Goal: Task Accomplishment & Management: Use online tool/utility

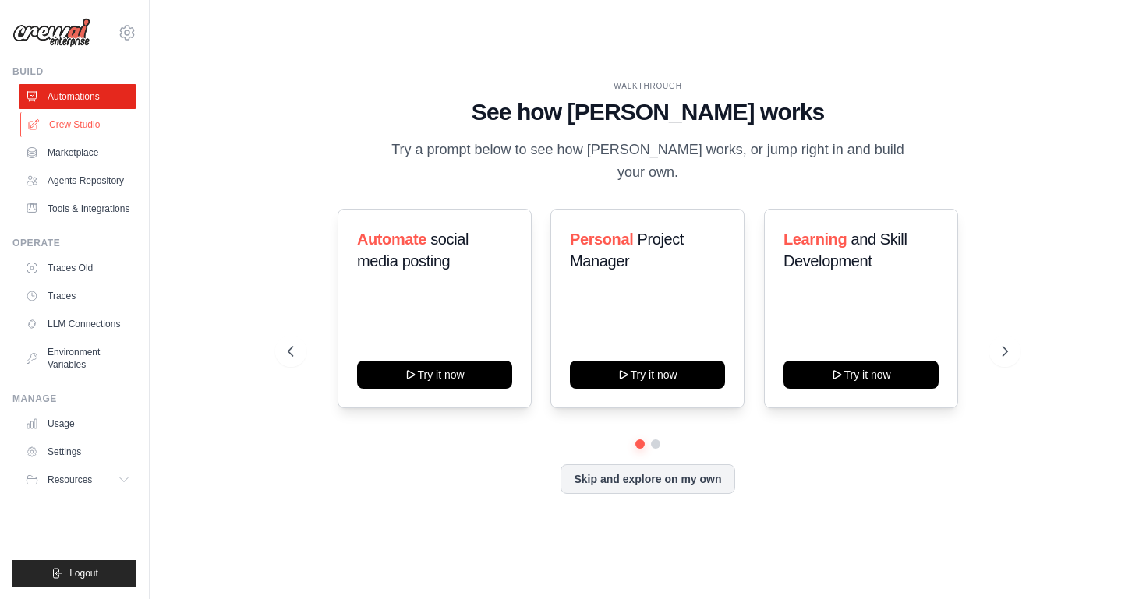
click at [81, 131] on link "Crew Studio" at bounding box center [79, 124] width 118 height 25
click at [991, 336] on button at bounding box center [1004, 351] width 31 height 31
click at [65, 132] on link "Crew Studio" at bounding box center [79, 124] width 118 height 25
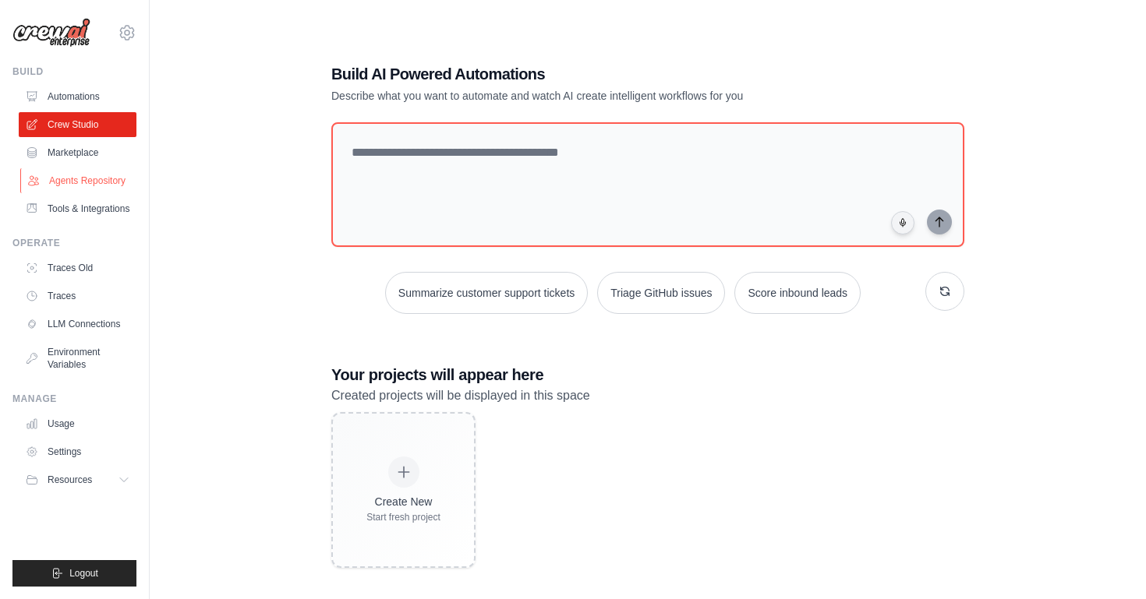
click at [84, 177] on link "Agents Repository" at bounding box center [79, 180] width 118 height 25
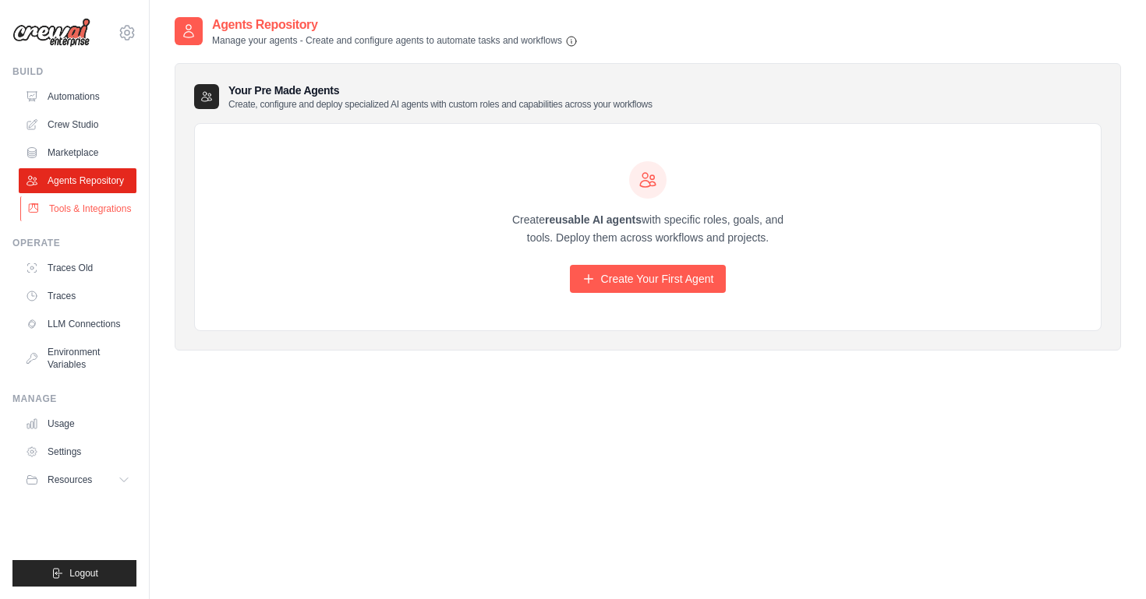
click at [86, 211] on link "Tools & Integrations" at bounding box center [79, 208] width 118 height 25
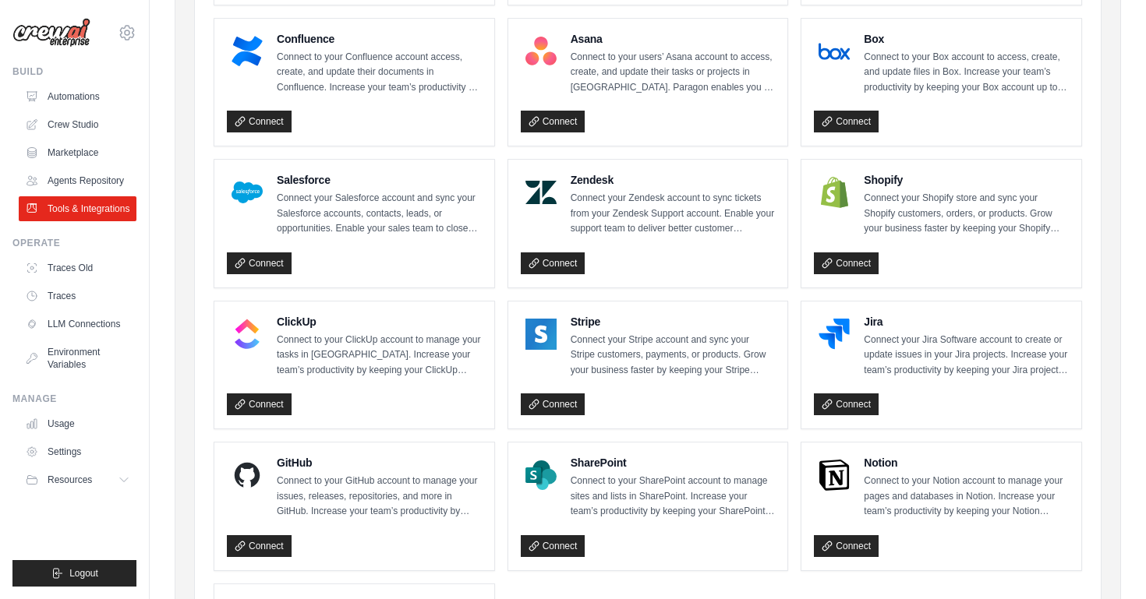
scroll to position [590, 0]
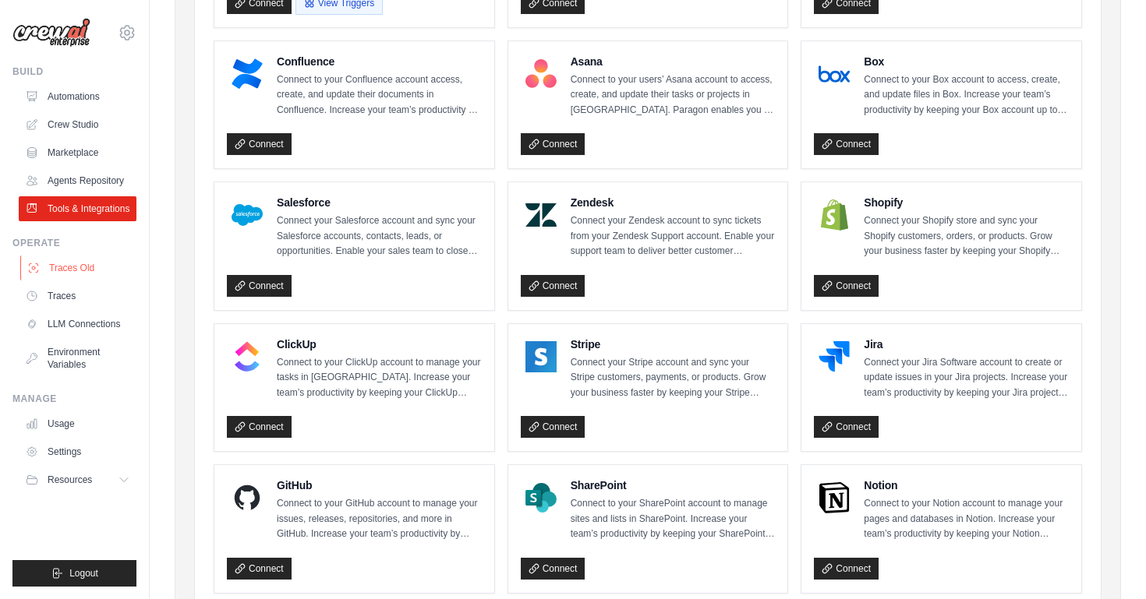
click at [104, 258] on link "Traces Old" at bounding box center [79, 268] width 118 height 25
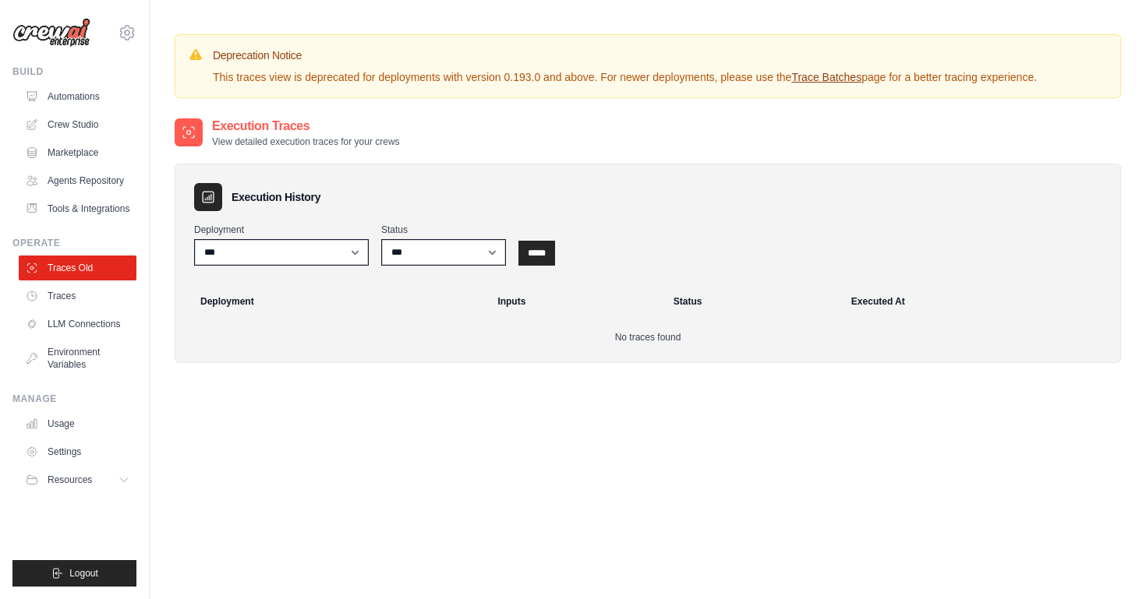
click at [77, 295] on link "Traces" at bounding box center [78, 296] width 118 height 25
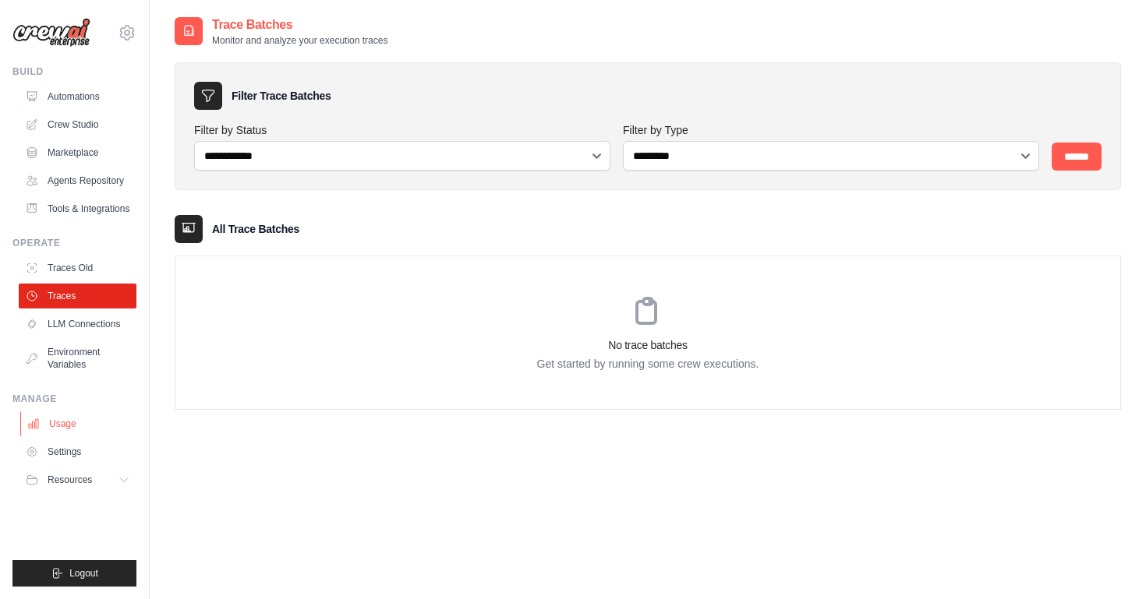
click at [68, 418] on link "Usage" at bounding box center [79, 424] width 118 height 25
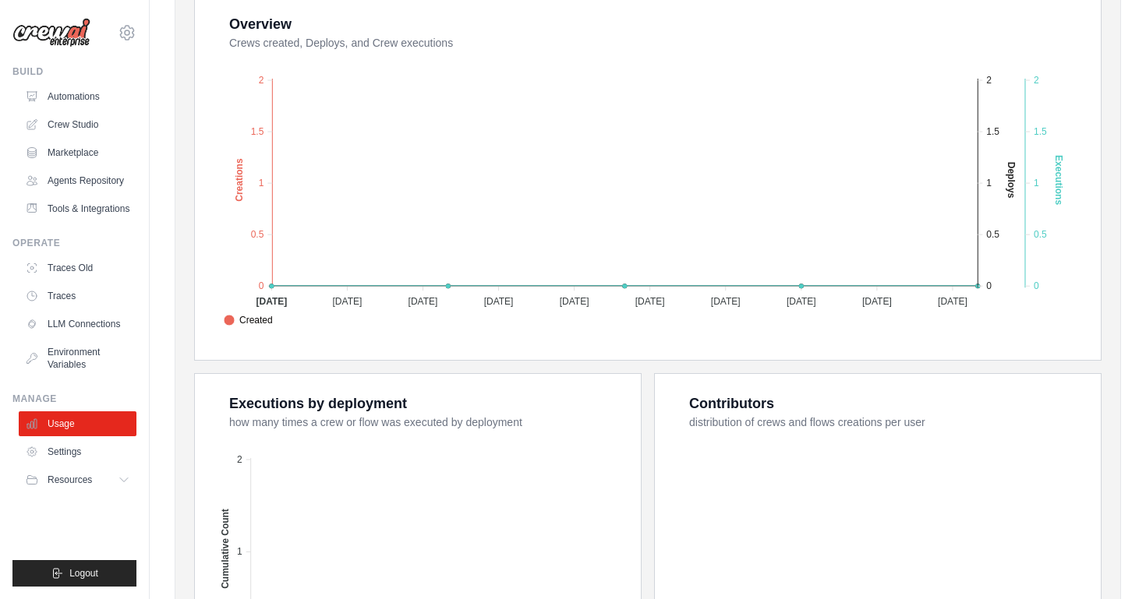
scroll to position [305, 0]
click at [104, 454] on link "Settings" at bounding box center [79, 452] width 118 height 25
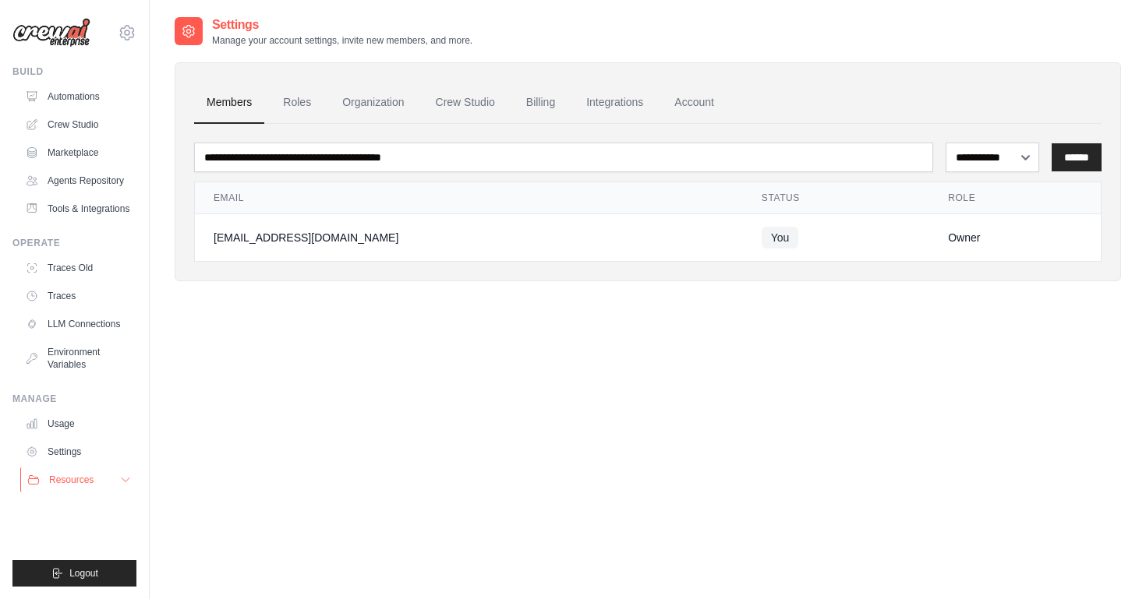
click at [79, 476] on span "Resources" at bounding box center [71, 480] width 44 height 12
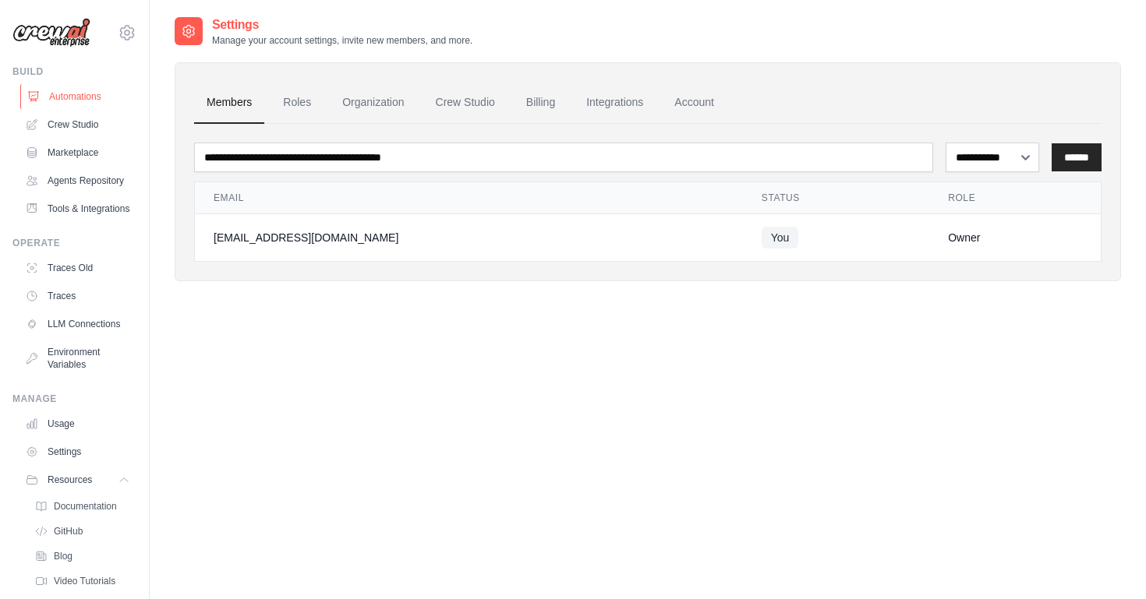
click at [82, 99] on link "Automations" at bounding box center [79, 96] width 118 height 25
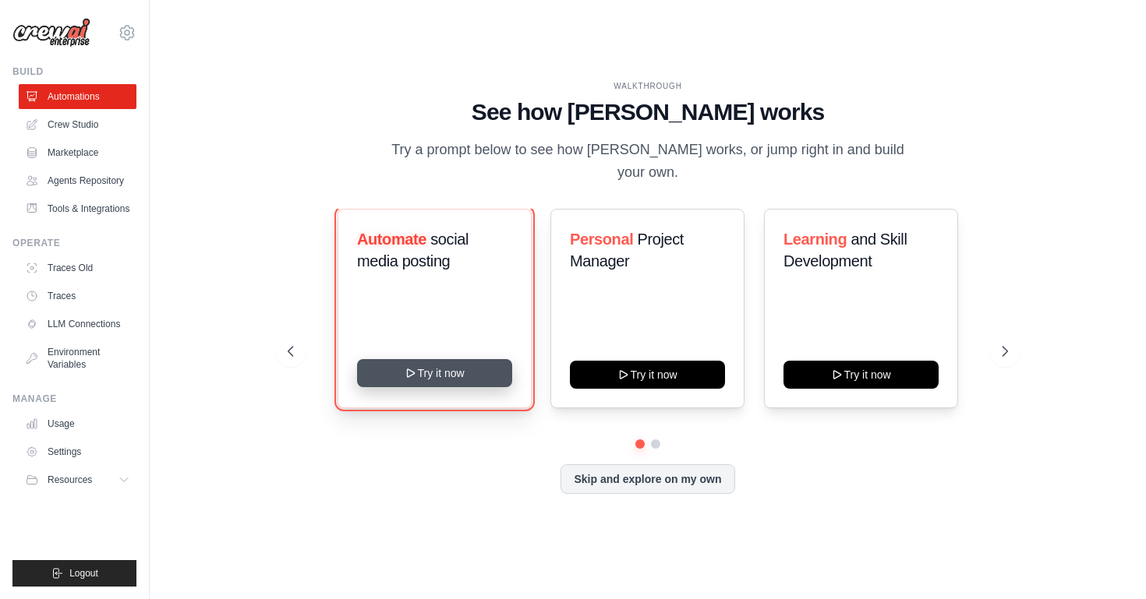
click at [470, 360] on button "Try it now" at bounding box center [434, 373] width 155 height 28
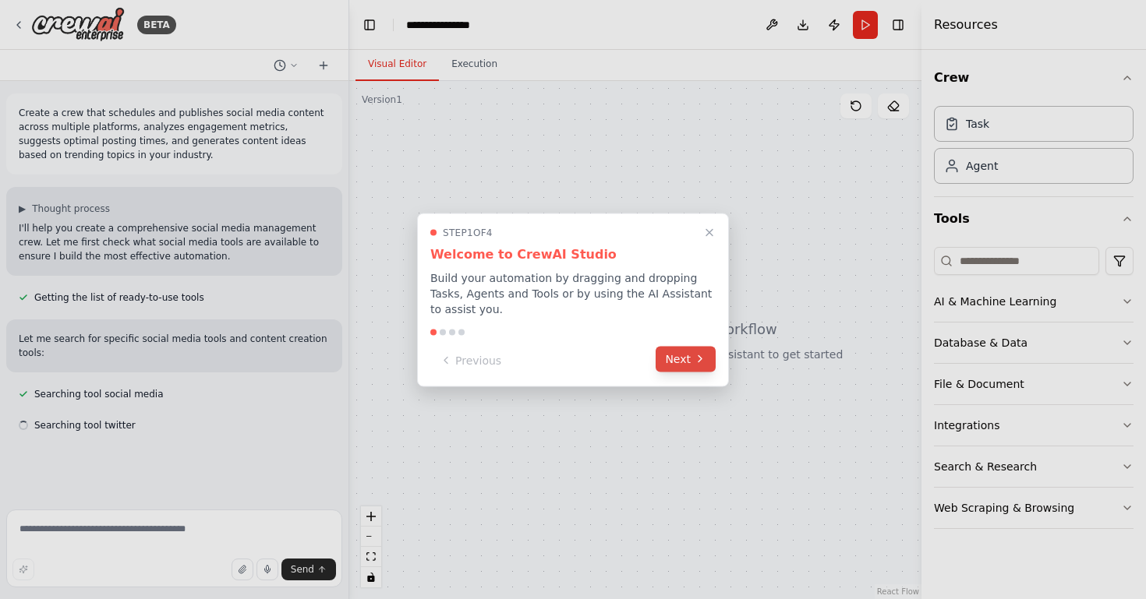
click at [698, 365] on icon at bounding box center [700, 359] width 12 height 12
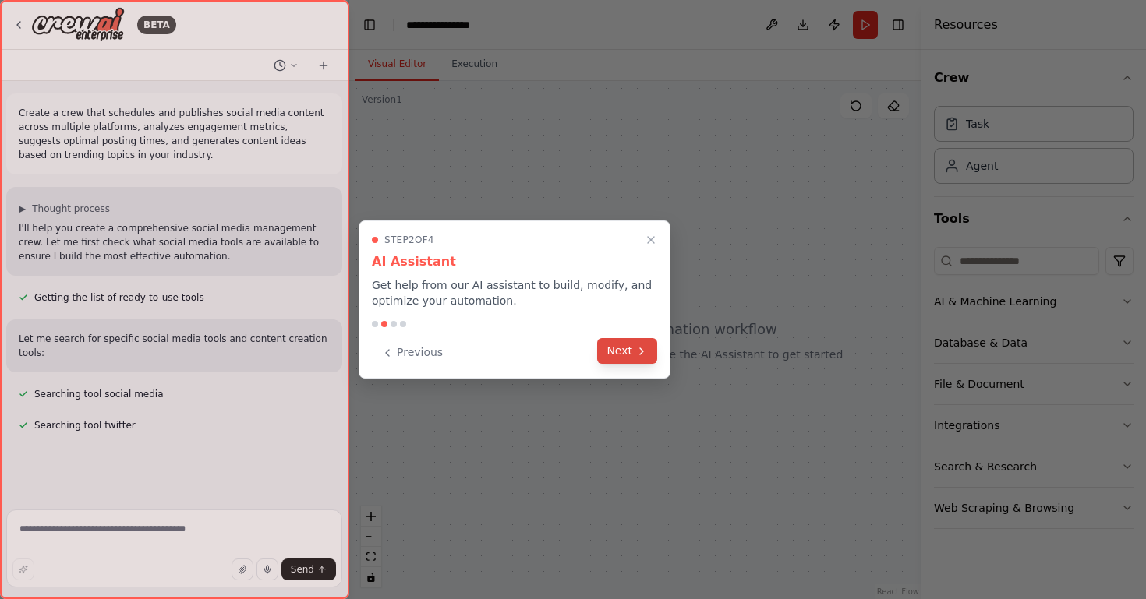
click at [629, 349] on button "Next" at bounding box center [627, 351] width 60 height 26
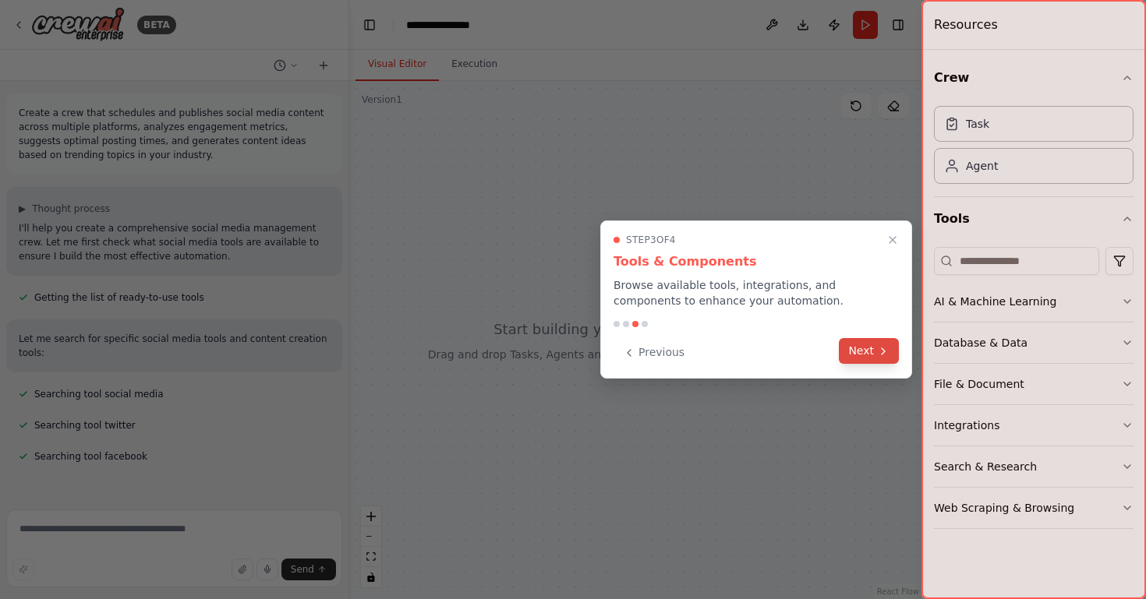
click at [857, 355] on button "Next" at bounding box center [869, 351] width 60 height 26
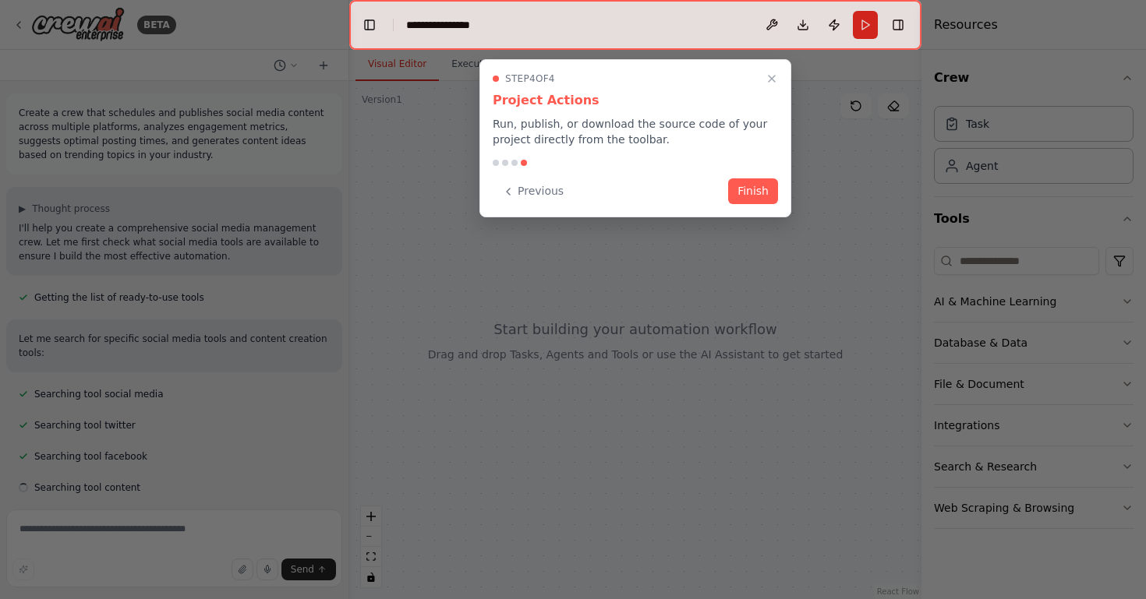
scroll to position [5, 0]
click at [753, 184] on button "Finish" at bounding box center [753, 190] width 50 height 26
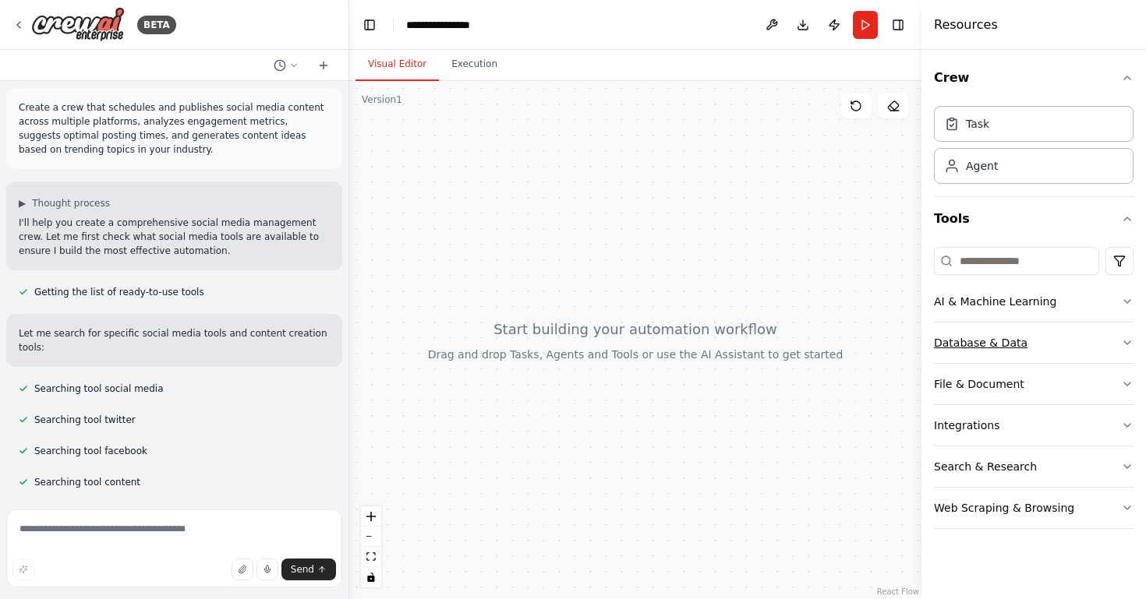
click at [1085, 350] on button "Database & Data" at bounding box center [1034, 343] width 200 height 41
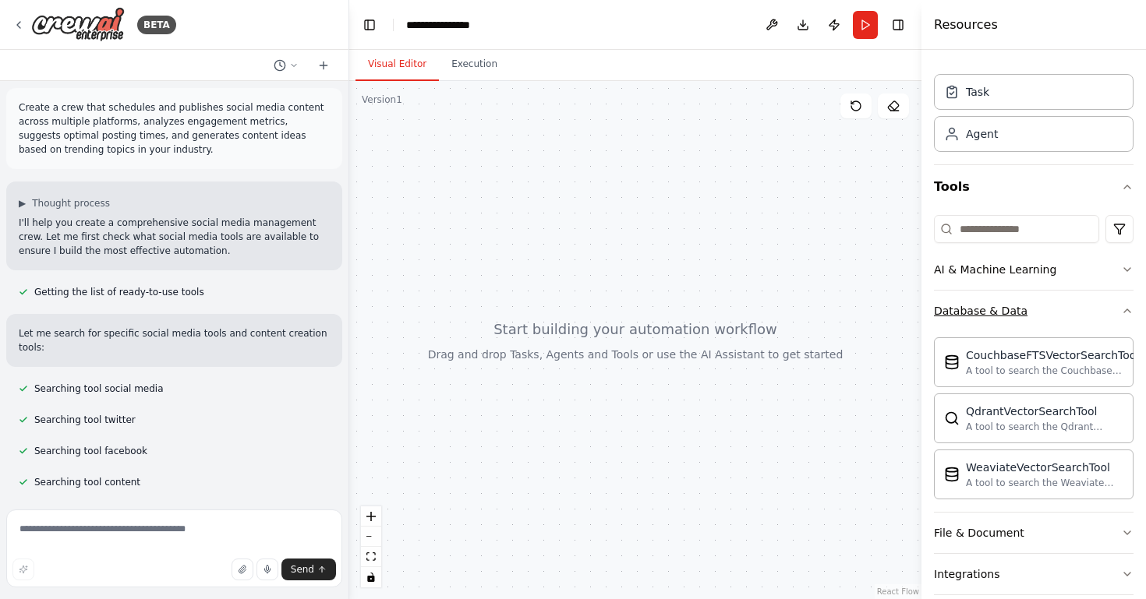
scroll to position [37, 0]
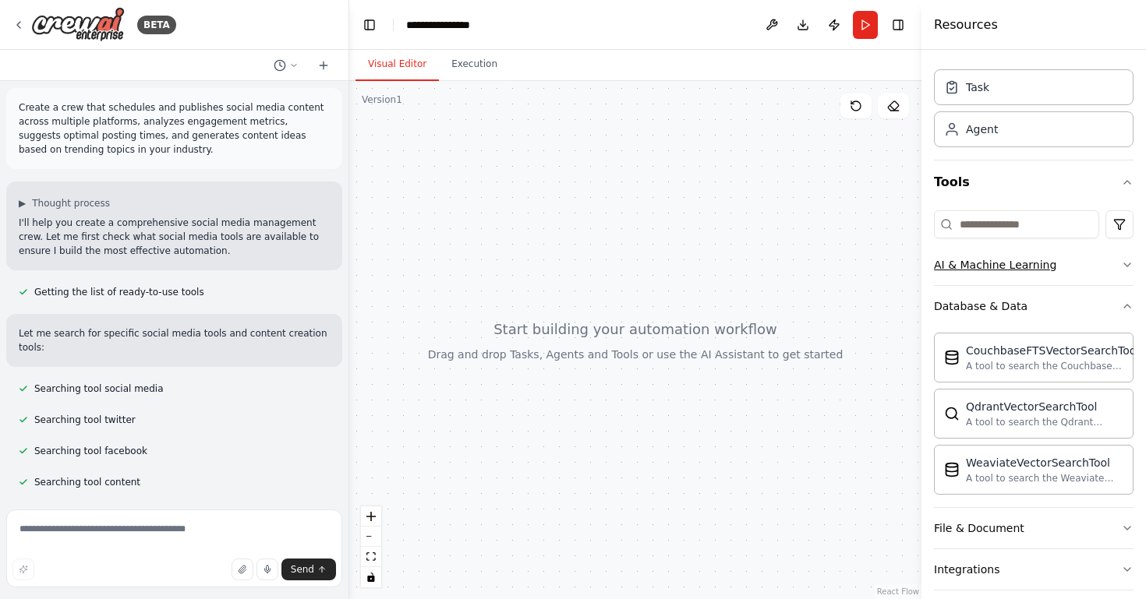
click at [1108, 268] on button "AI & Machine Learning" at bounding box center [1034, 265] width 200 height 41
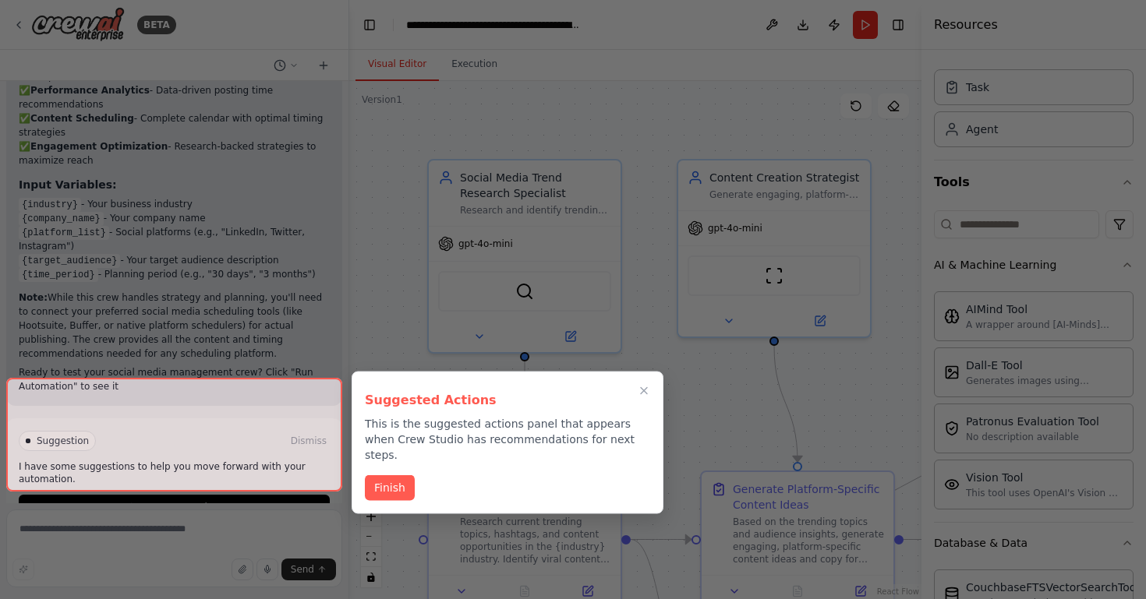
scroll to position [1917, 0]
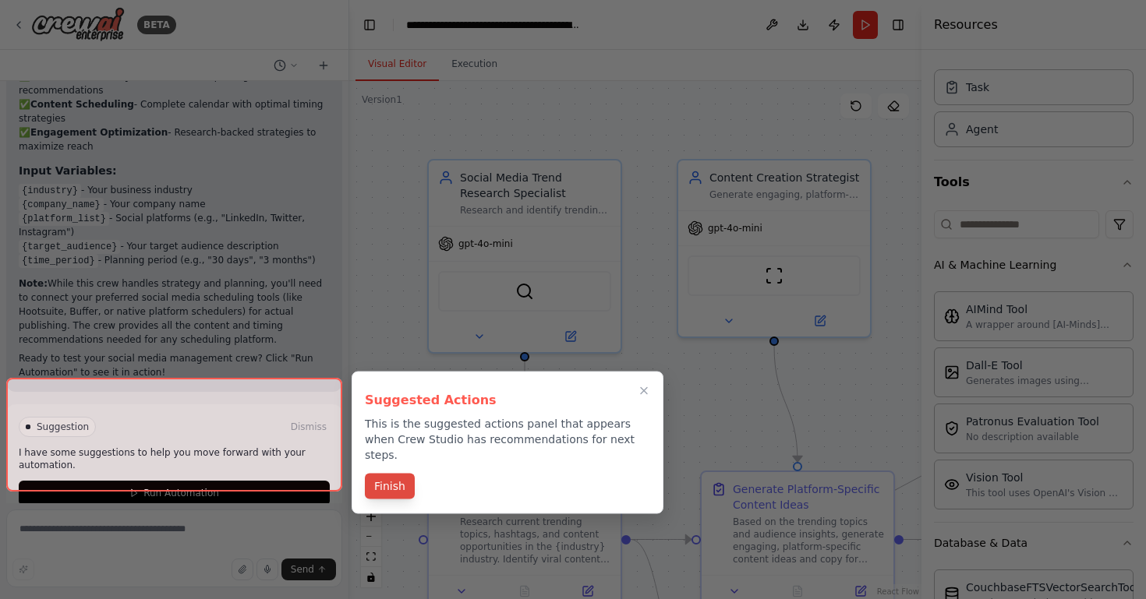
click at [401, 475] on button "Finish" at bounding box center [390, 487] width 50 height 26
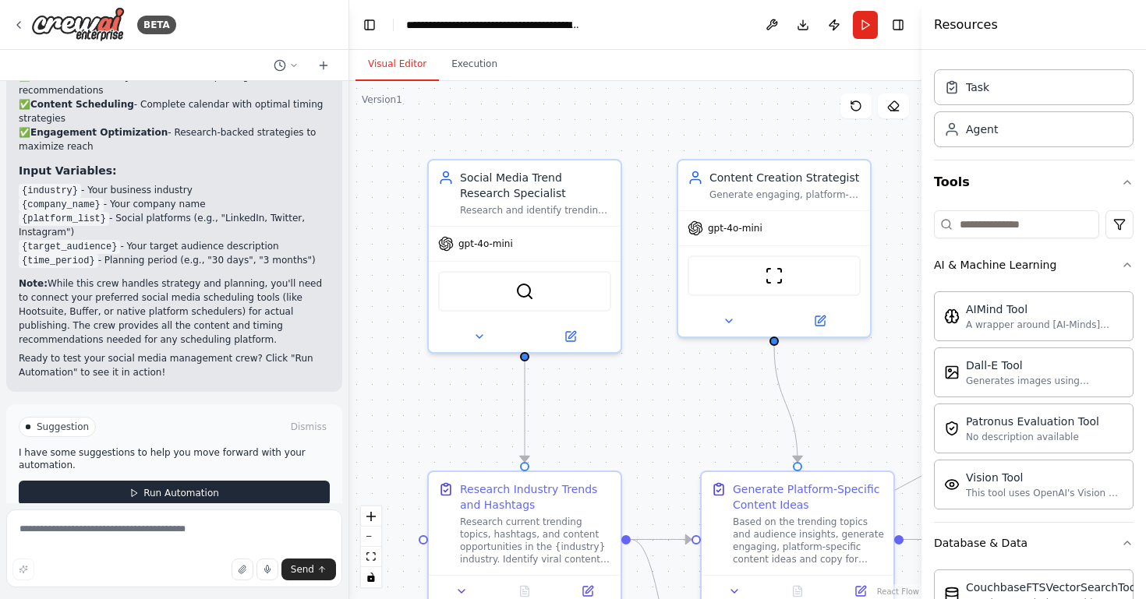
click at [301, 481] on button "Run Automation" at bounding box center [174, 493] width 311 height 25
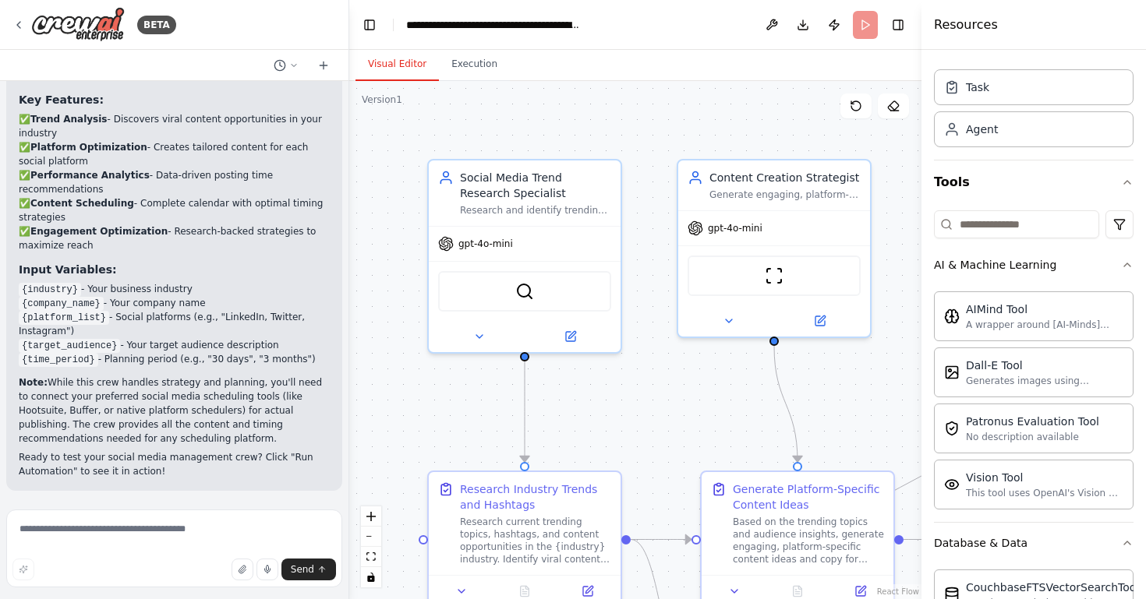
scroll to position [1790, 0]
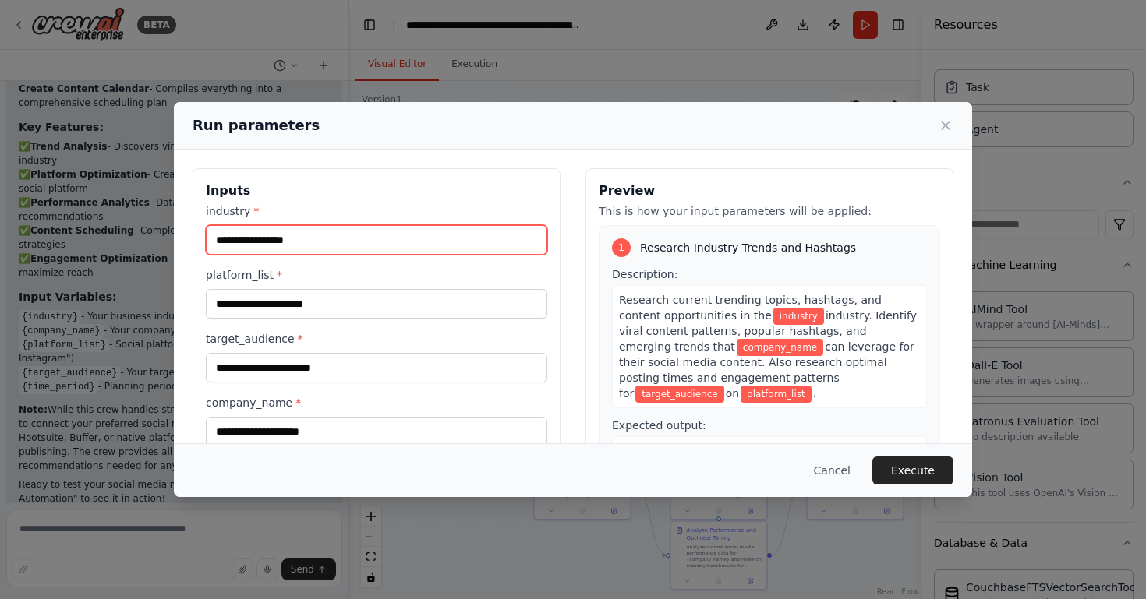
click at [388, 240] on input "industry *" at bounding box center [376, 240] width 341 height 30
type input "**********"
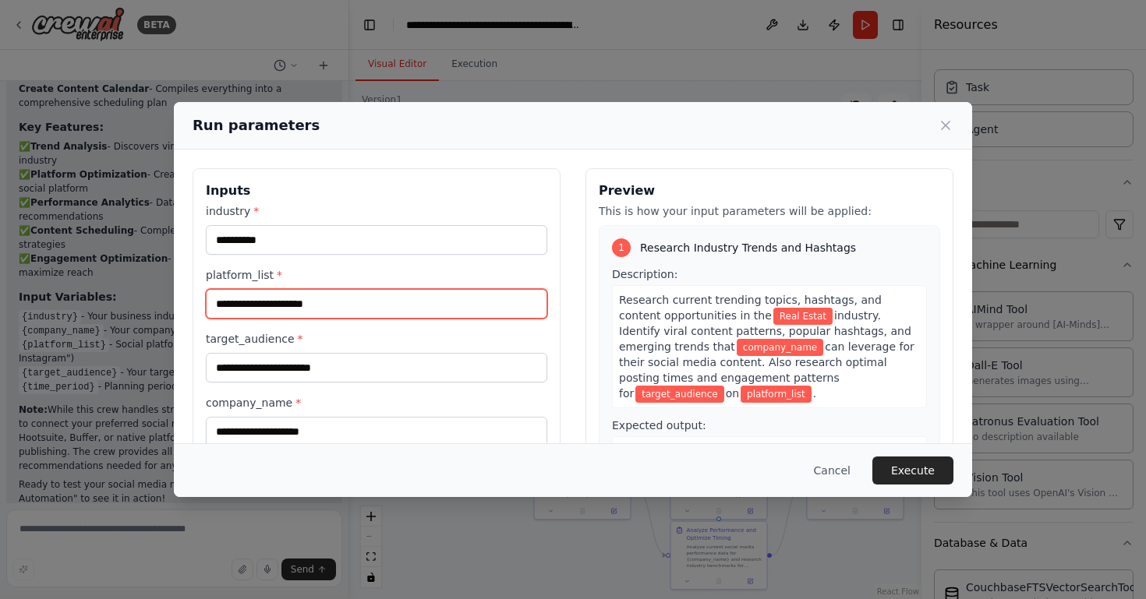
click at [339, 296] on input "platform_list *" at bounding box center [376, 304] width 341 height 30
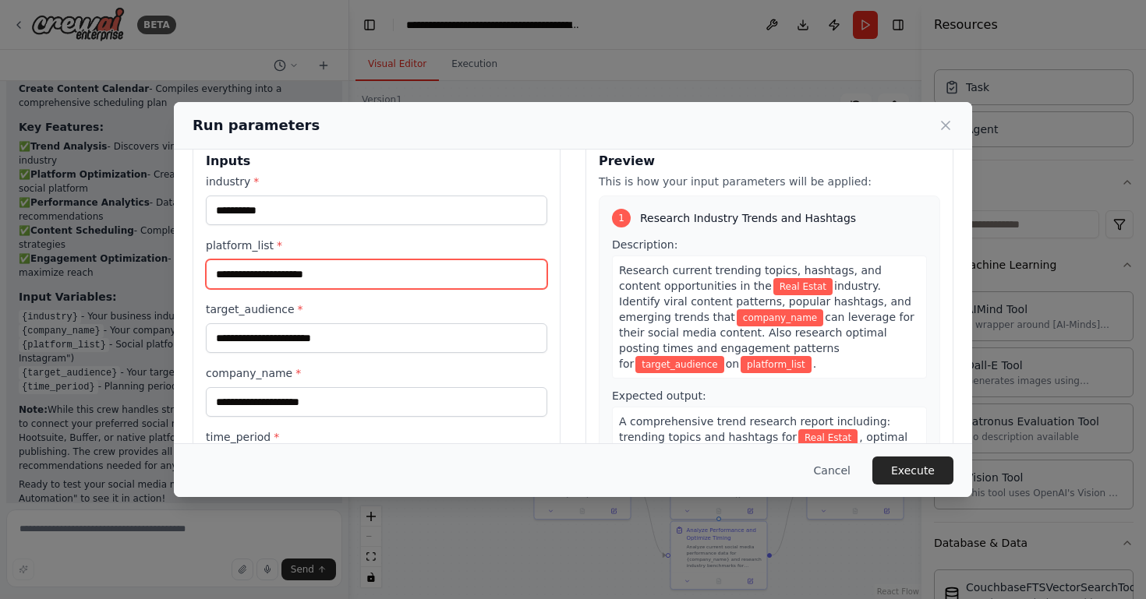
scroll to position [31, 0]
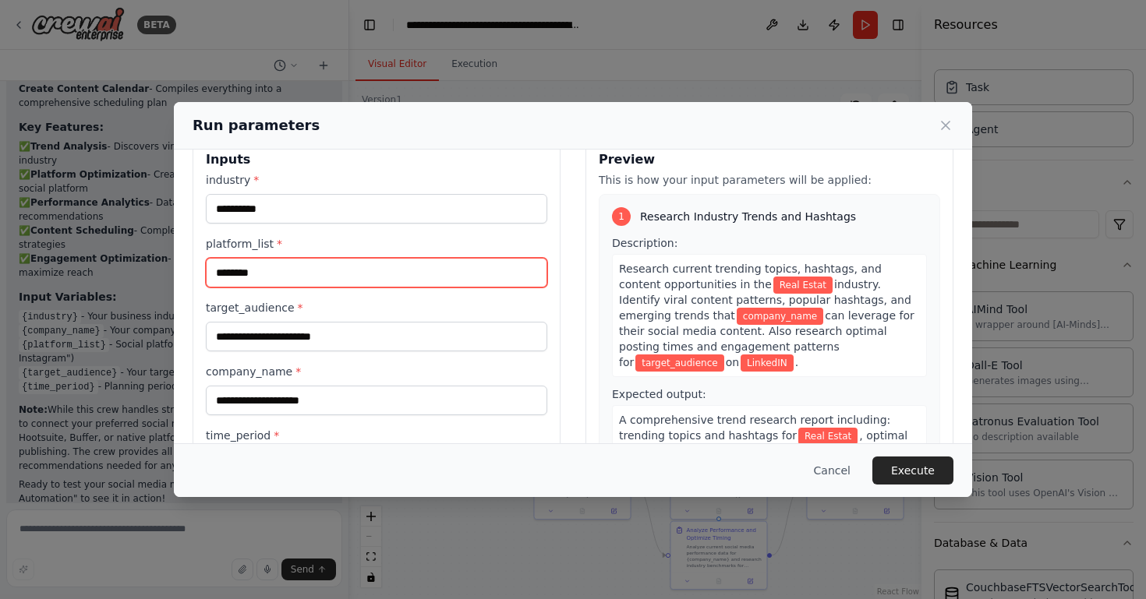
type input "********"
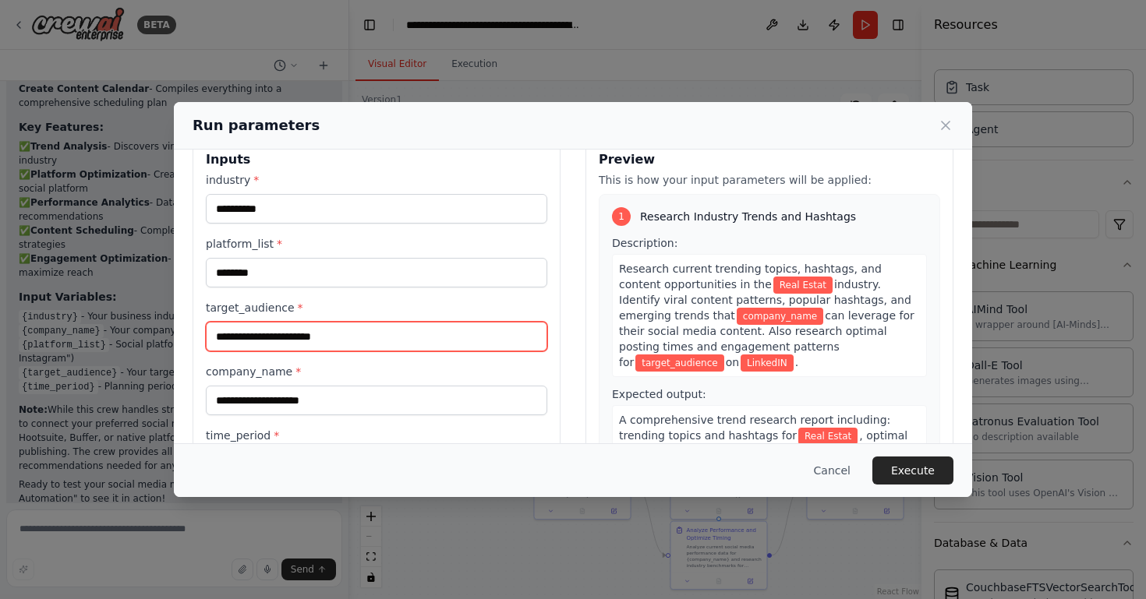
click at [305, 349] on input "target_audience *" at bounding box center [376, 337] width 341 height 30
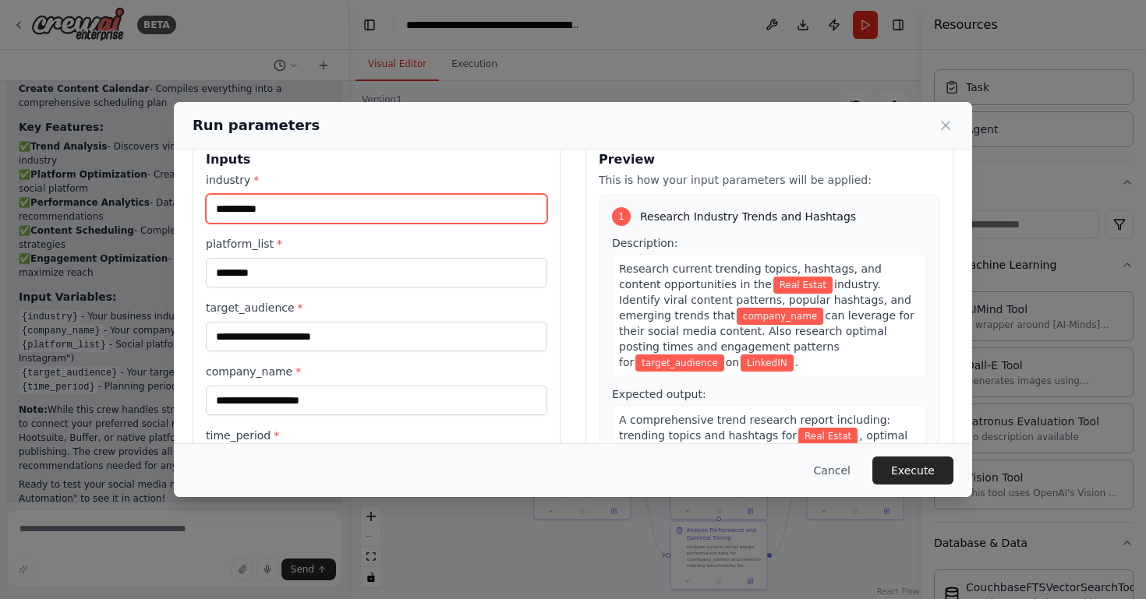
click at [326, 206] on input "**********" at bounding box center [376, 209] width 341 height 30
drag, startPoint x: 328, startPoint y: 207, endPoint x: 200, endPoint y: 209, distance: 127.9
click at [200, 209] on div "**********" at bounding box center [377, 321] width 368 height 369
type input "********"
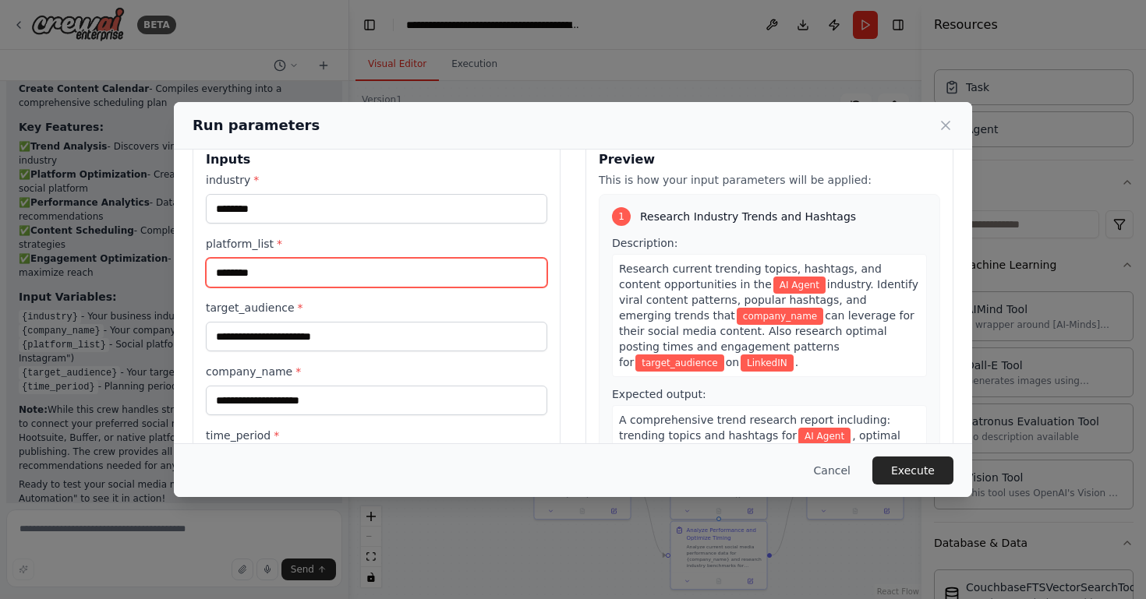
click at [271, 273] on input "********" at bounding box center [376, 273] width 341 height 30
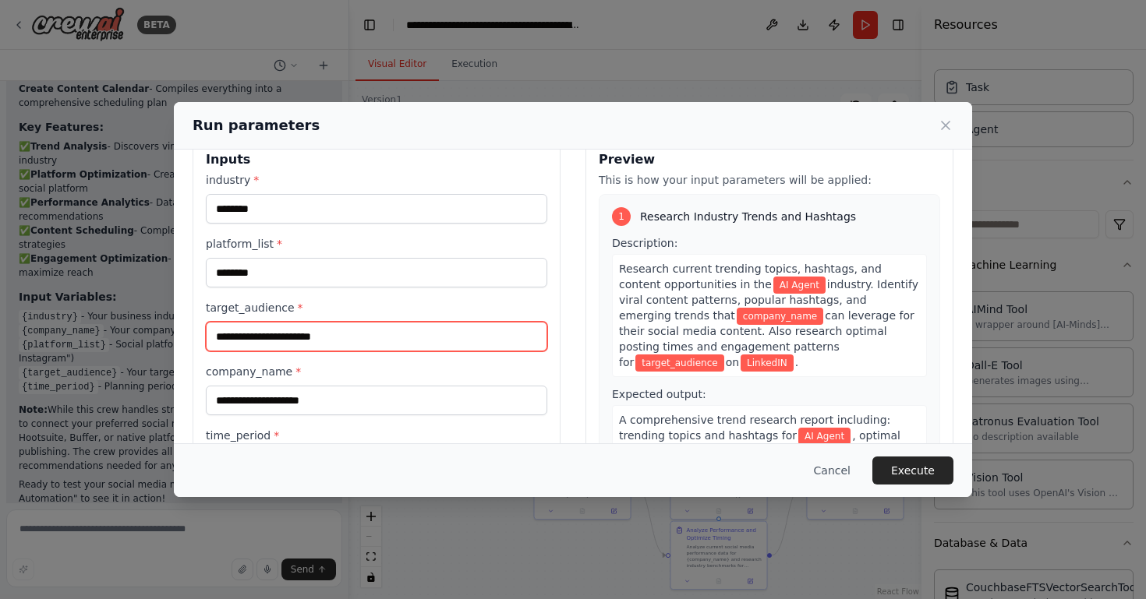
click at [284, 337] on input "target_audience *" at bounding box center [376, 337] width 341 height 30
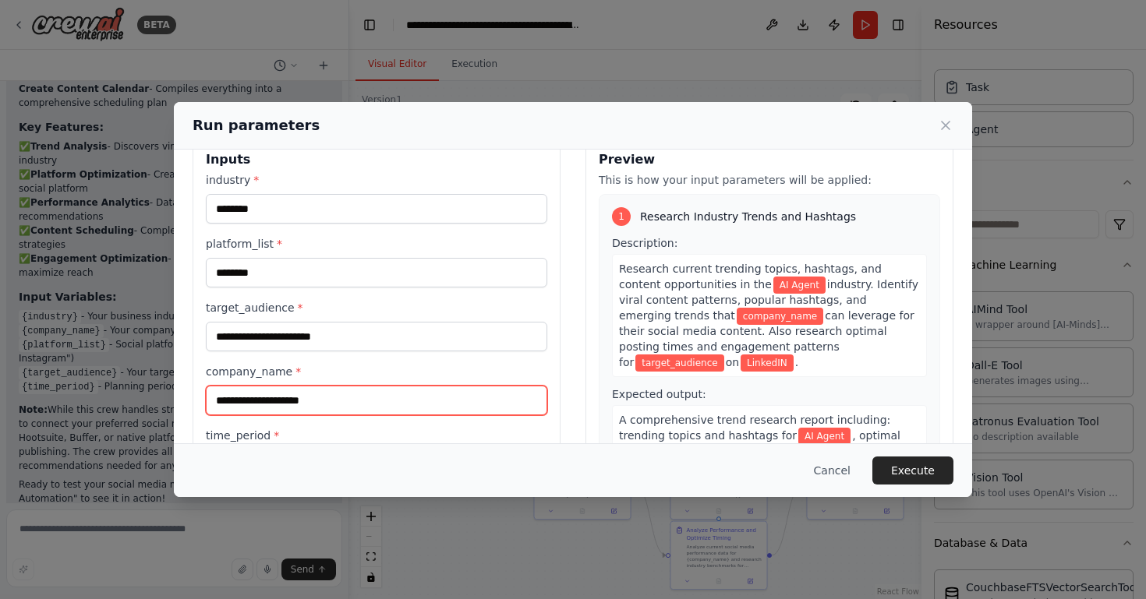
click at [267, 401] on input "company_name *" at bounding box center [376, 401] width 341 height 30
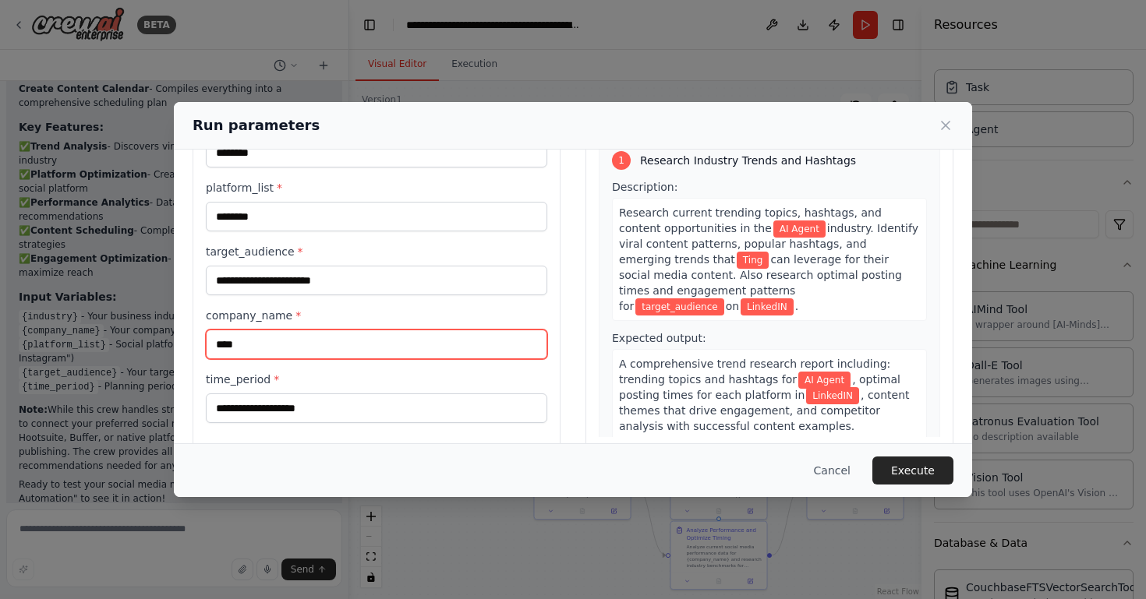
scroll to position [93, 0]
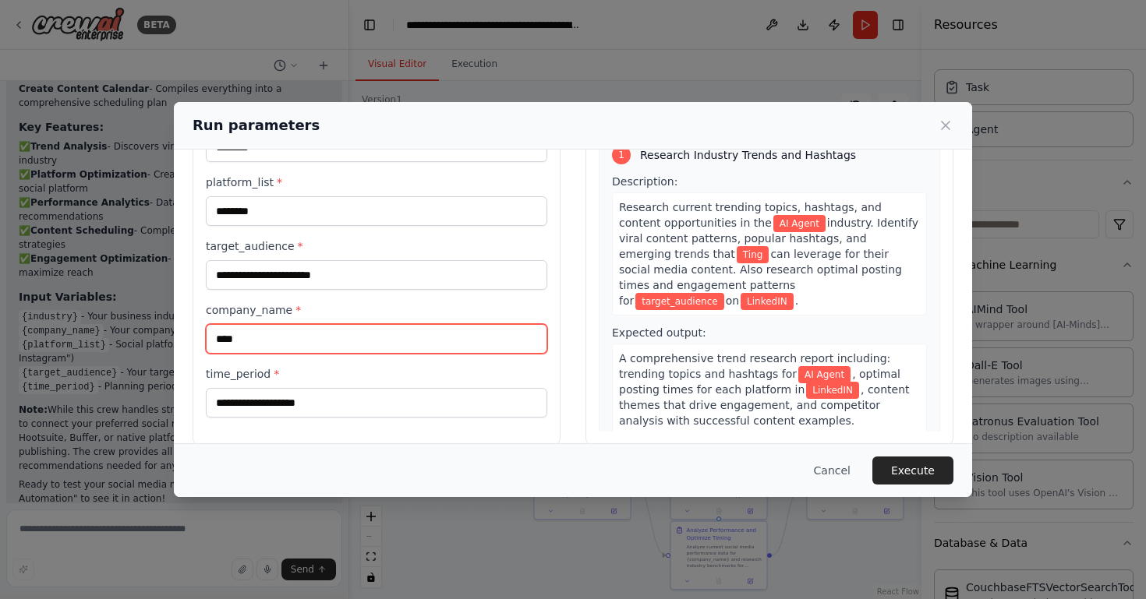
type input "****"
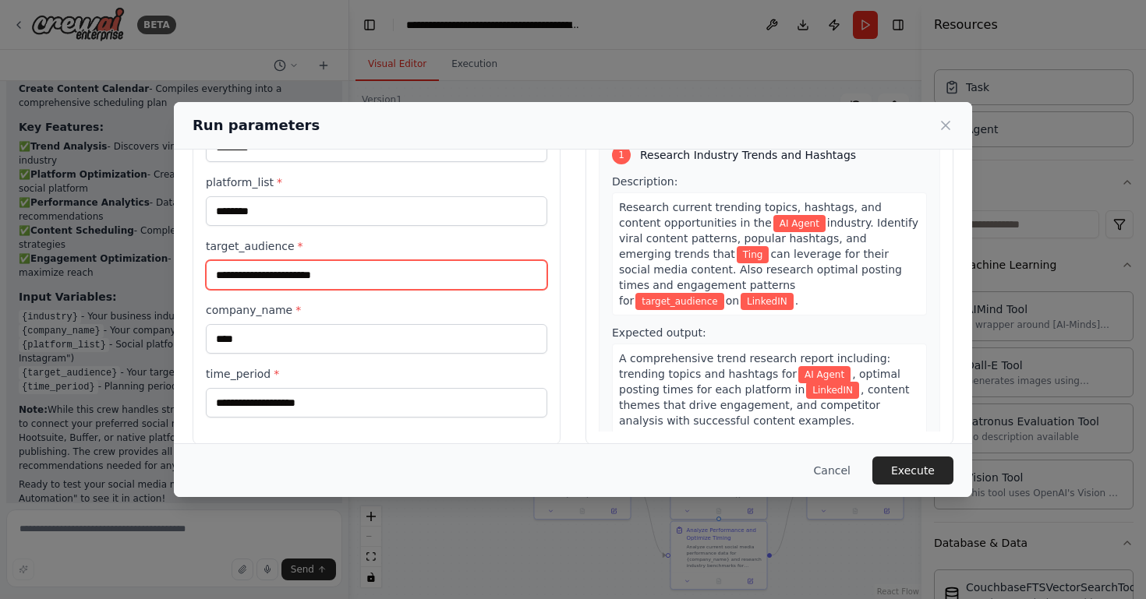
click at [357, 281] on input "target_audience *" at bounding box center [376, 275] width 341 height 30
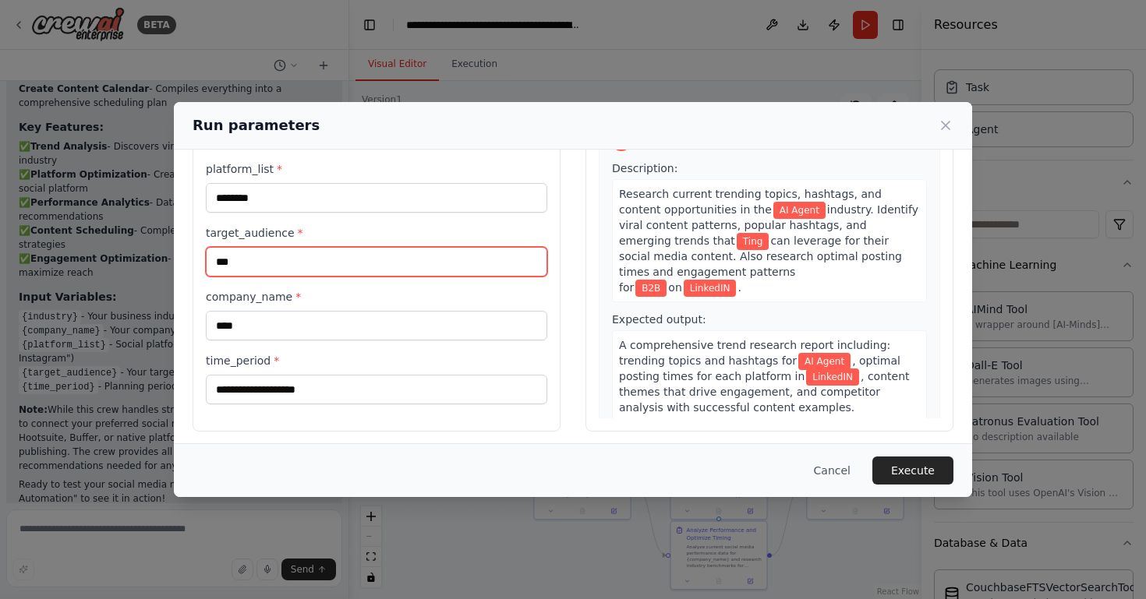
scroll to position [112, 0]
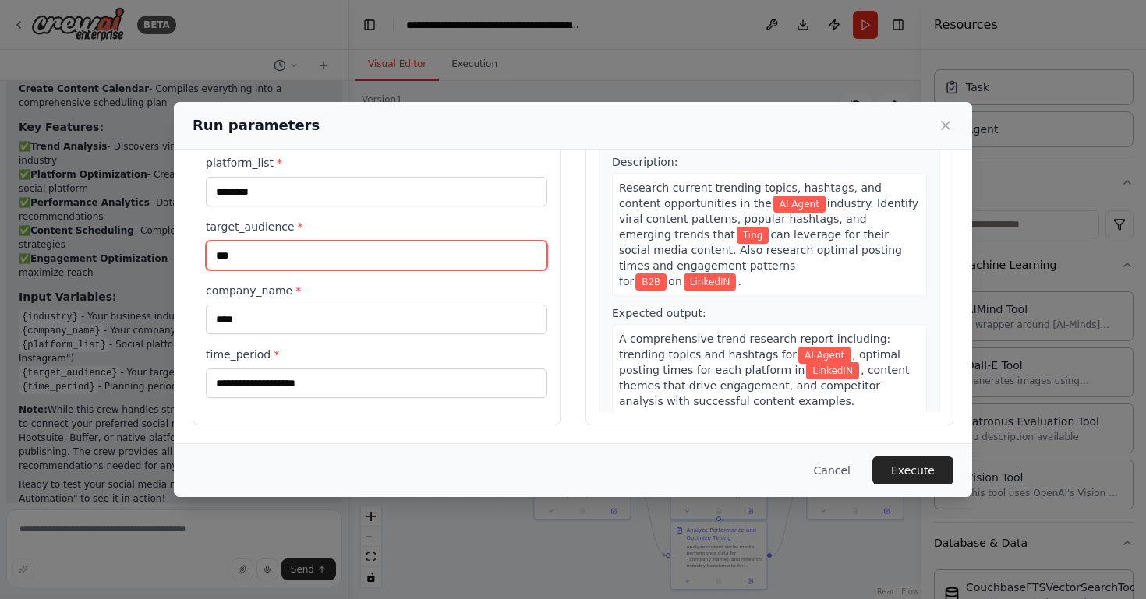
type input "***"
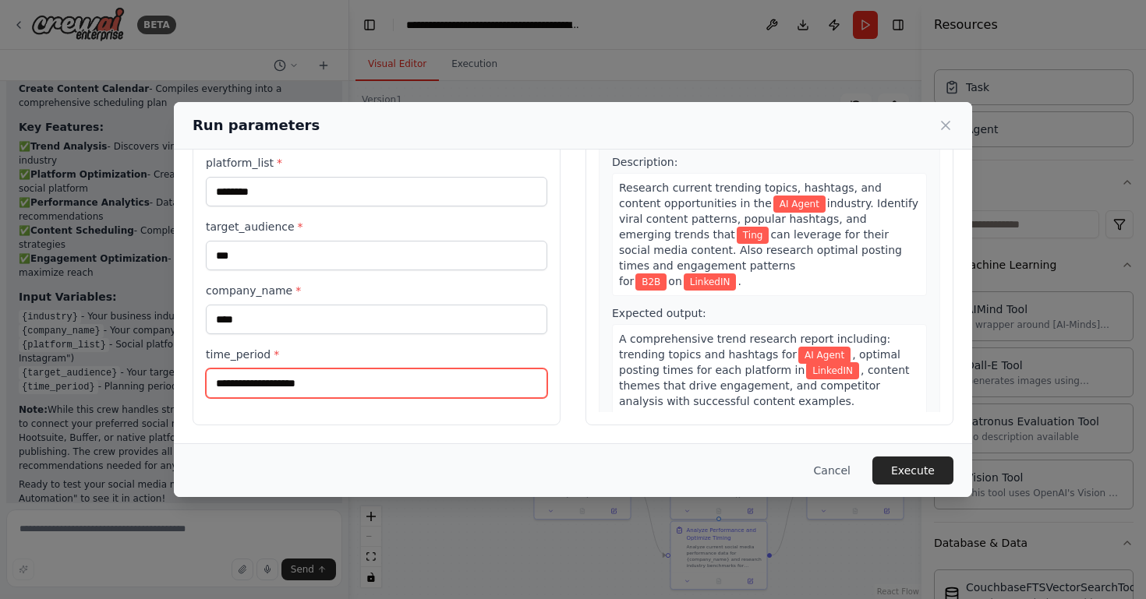
click at [340, 369] on input "time_period *" at bounding box center [376, 384] width 341 height 30
type input "*"
type input "*********"
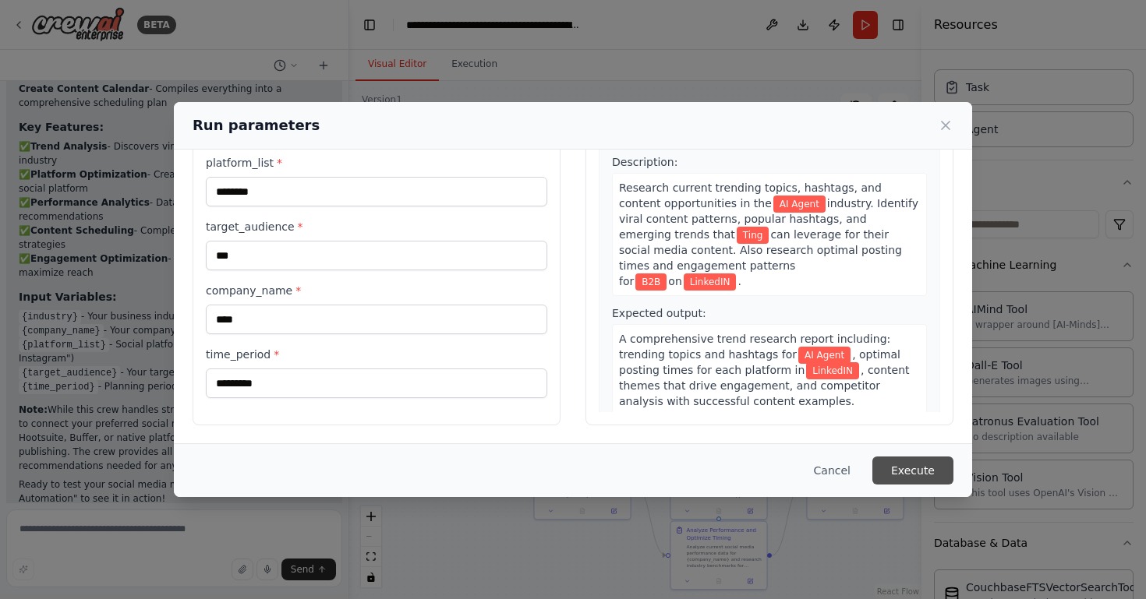
click at [935, 459] on button "Execute" at bounding box center [912, 471] width 81 height 28
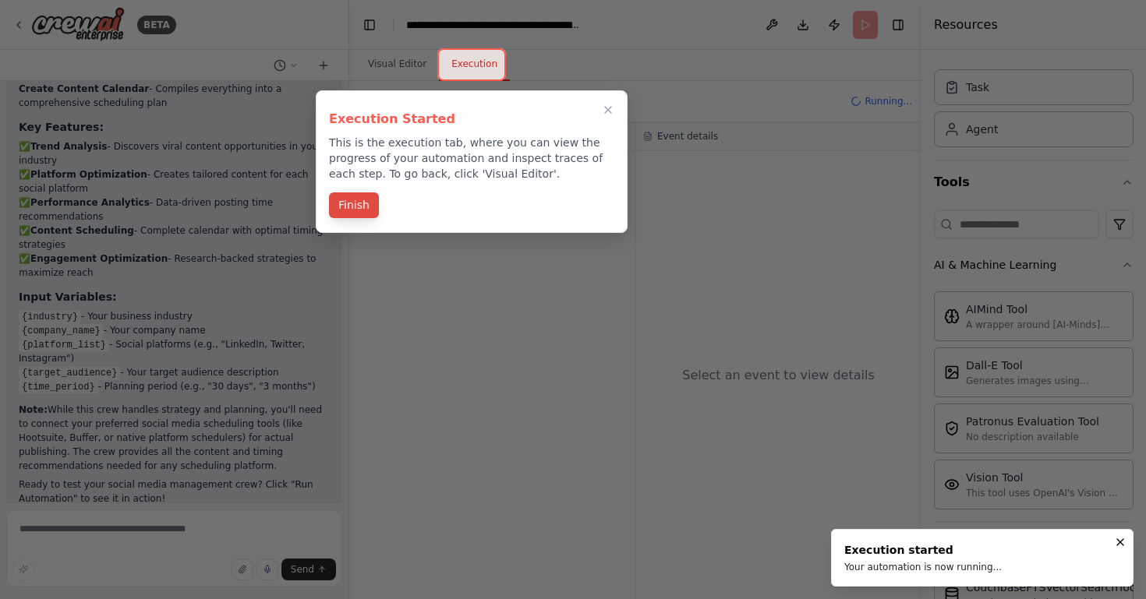
click at [360, 196] on button "Finish" at bounding box center [354, 206] width 50 height 26
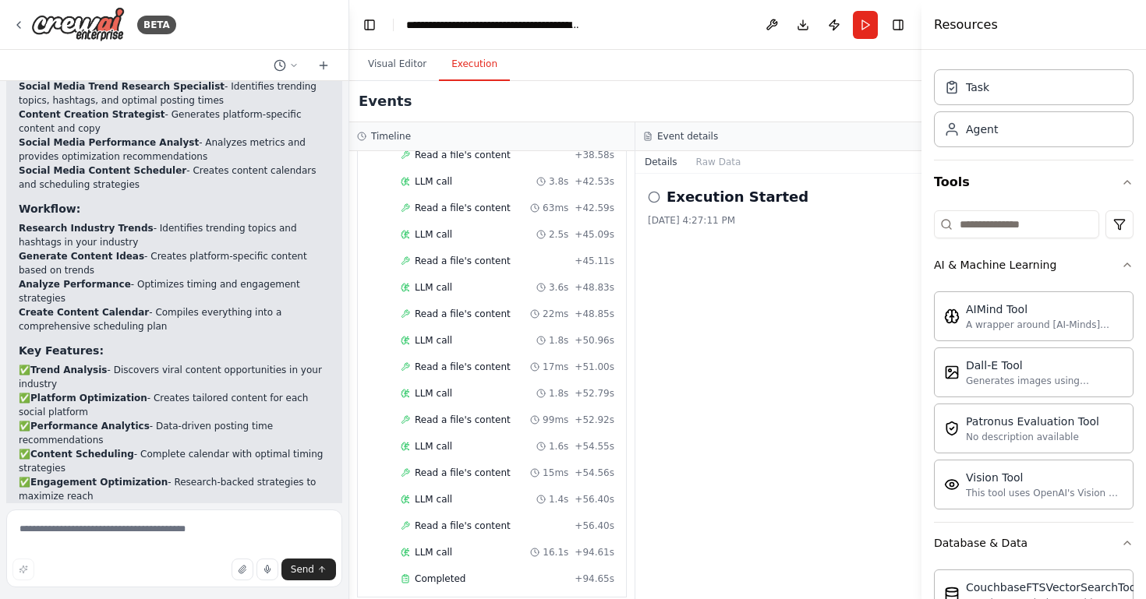
scroll to position [1566, 0]
click at [422, 69] on button "Visual Editor" at bounding box center [396, 64] width 83 height 33
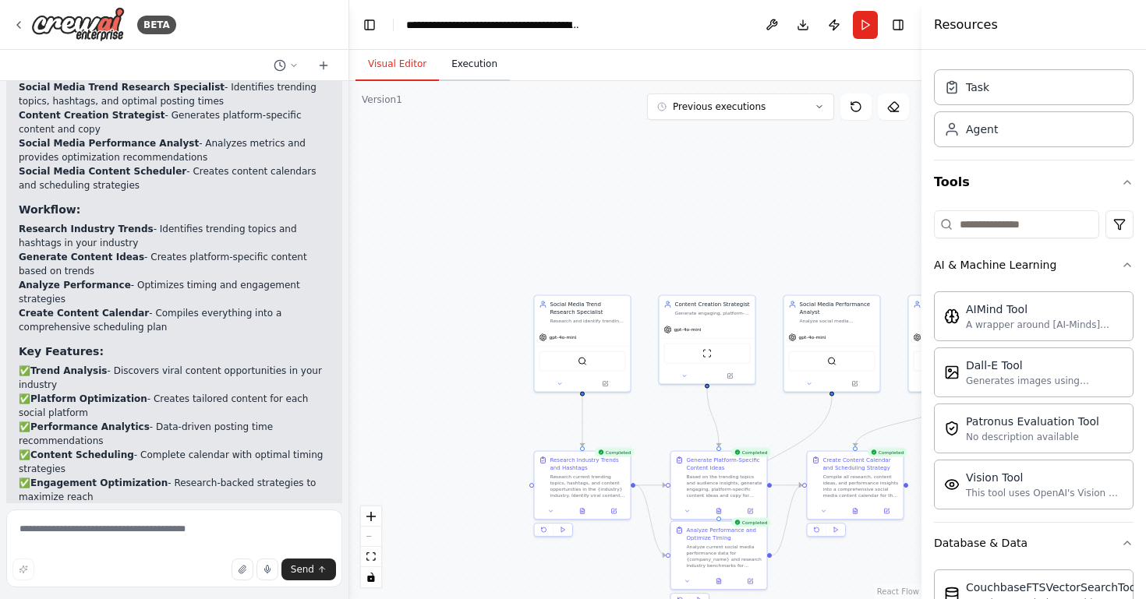
click at [459, 72] on button "Execution" at bounding box center [474, 64] width 71 height 33
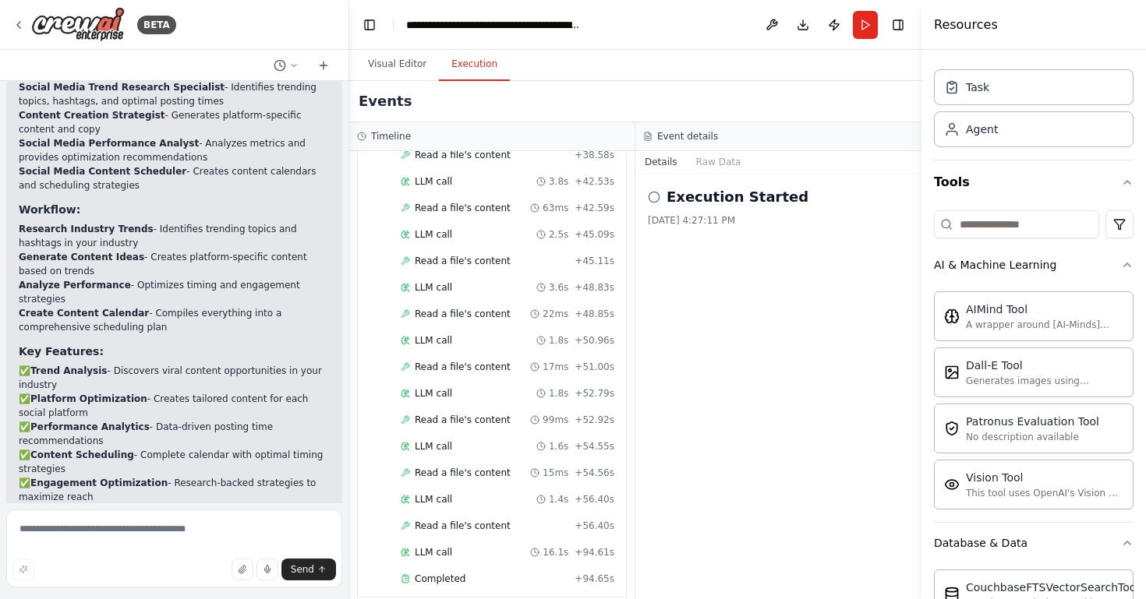
click at [720, 207] on h2 "Execution Started" at bounding box center [737, 197] width 142 height 22
click at [720, 167] on button "Raw Data" at bounding box center [719, 162] width 64 height 22
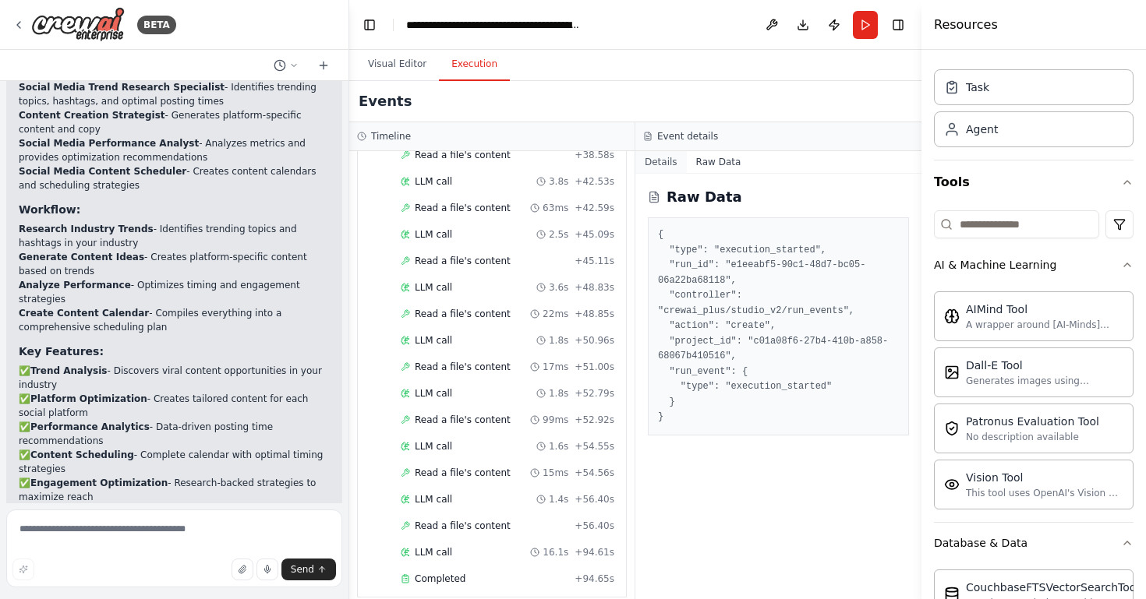
click at [676, 164] on button "Details" at bounding box center [660, 162] width 51 height 22
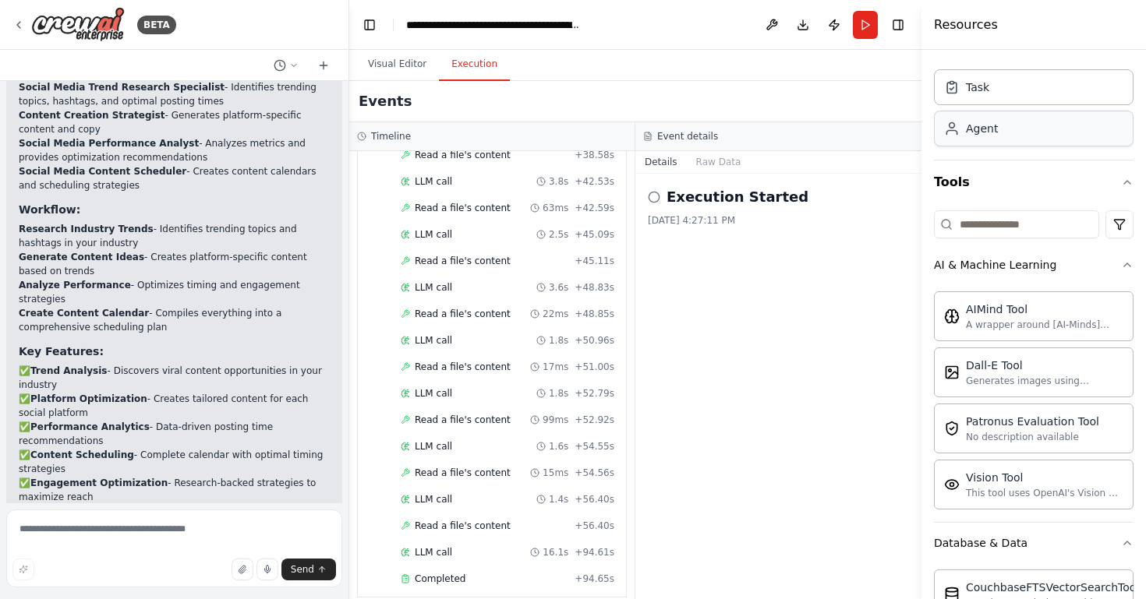
scroll to position [0, 0]
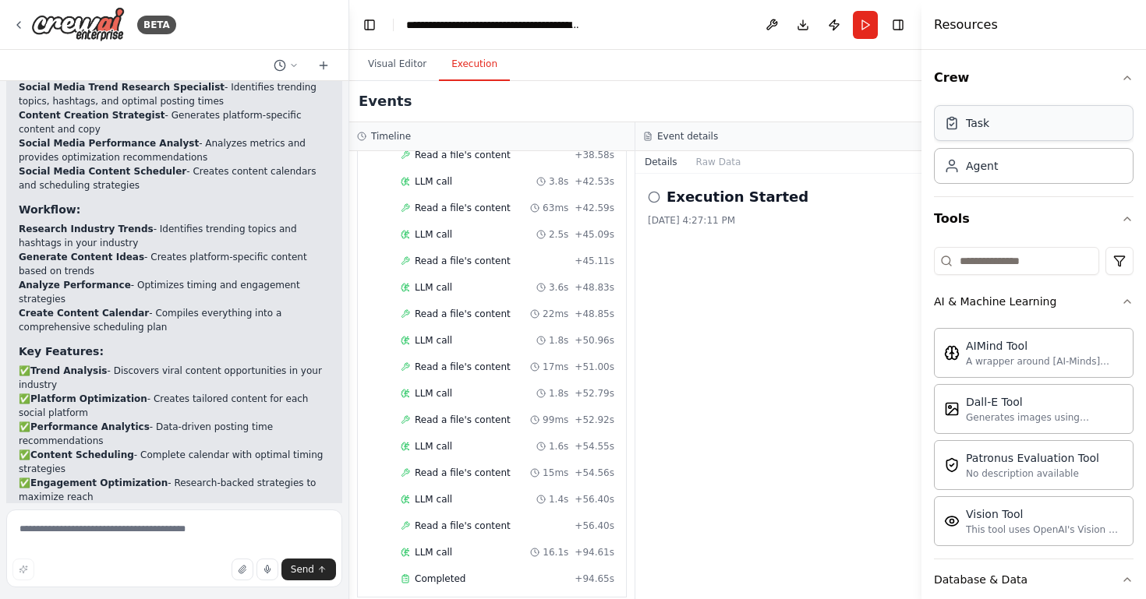
click at [1007, 122] on div "Task" at bounding box center [1034, 123] width 200 height 36
click at [394, 57] on button "Visual Editor" at bounding box center [396, 64] width 83 height 33
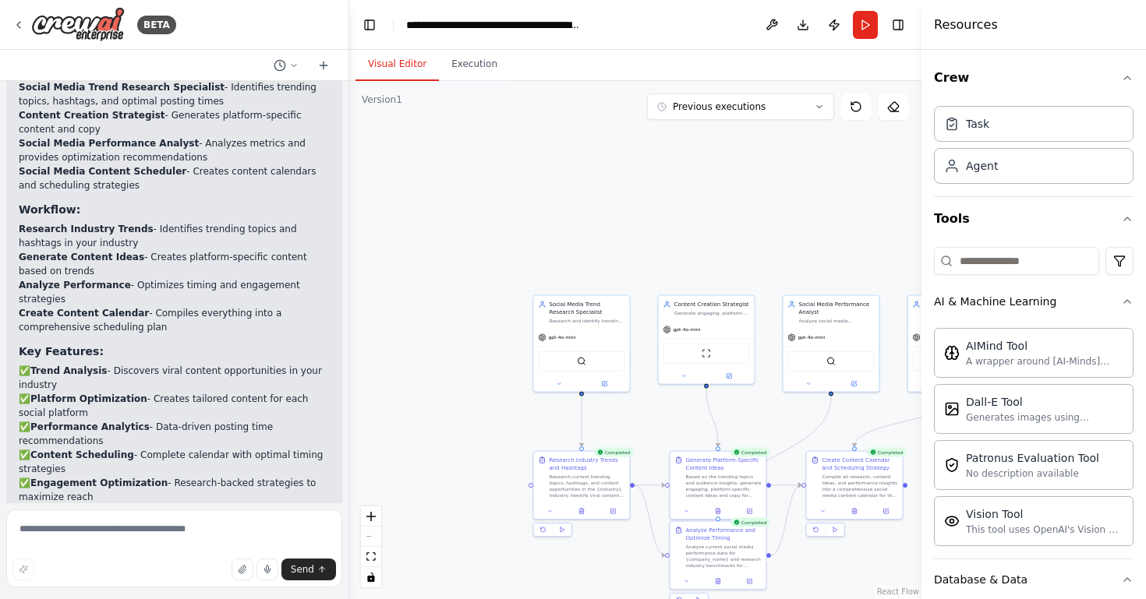
drag, startPoint x: 683, startPoint y: 272, endPoint x: 627, endPoint y: 196, distance: 94.8
click at [627, 196] on div ".deletable-edge-delete-btn { width: 20px; height: 20px; border: 0px solid #ffff…" at bounding box center [635, 340] width 572 height 518
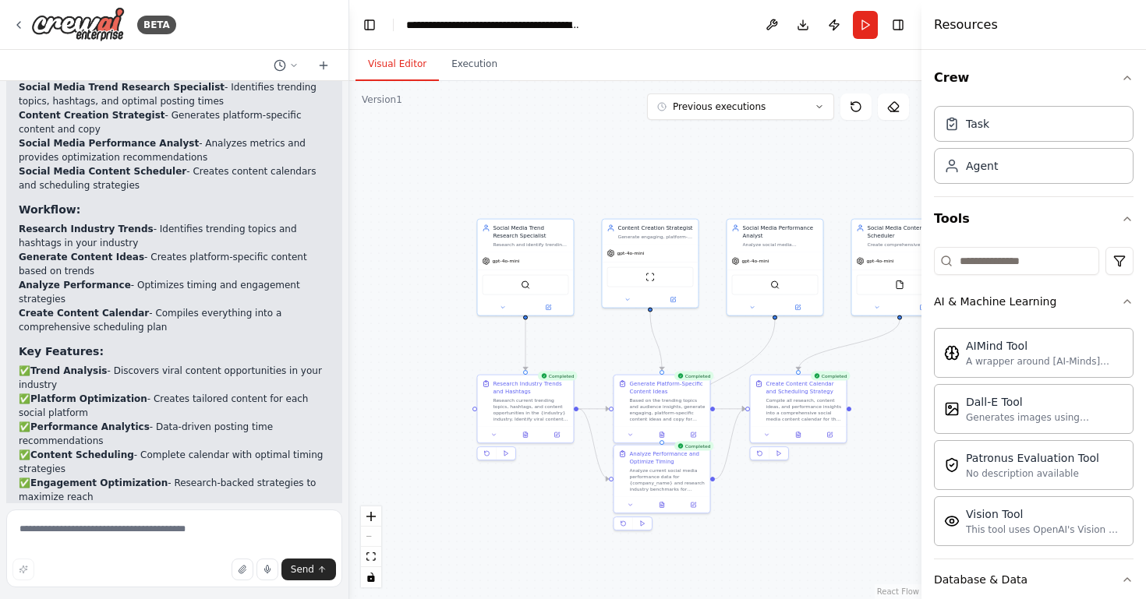
drag, startPoint x: 769, startPoint y: 530, endPoint x: 728, endPoint y: 501, distance: 50.4
click at [728, 501] on div ".deletable-edge-delete-btn { width: 20px; height: 20px; border: 0px solid #ffff…" at bounding box center [635, 340] width 572 height 518
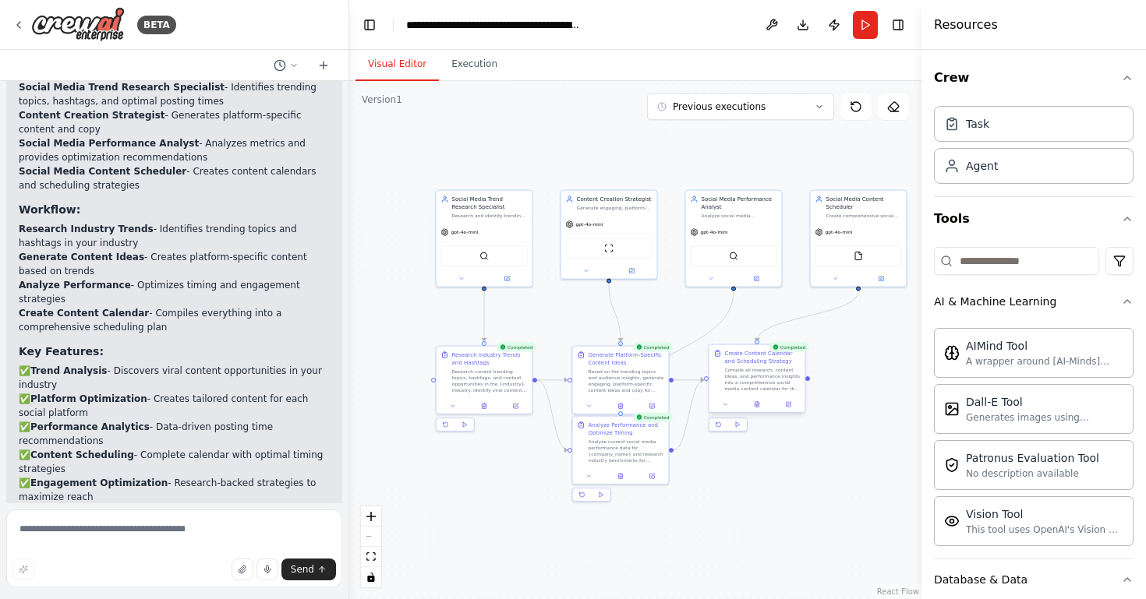
click at [783, 385] on div "Compile all research, content ideas, and performance insights into a comprehens…" at bounding box center [763, 379] width 76 height 25
click at [726, 401] on icon at bounding box center [726, 404] width 6 height 6
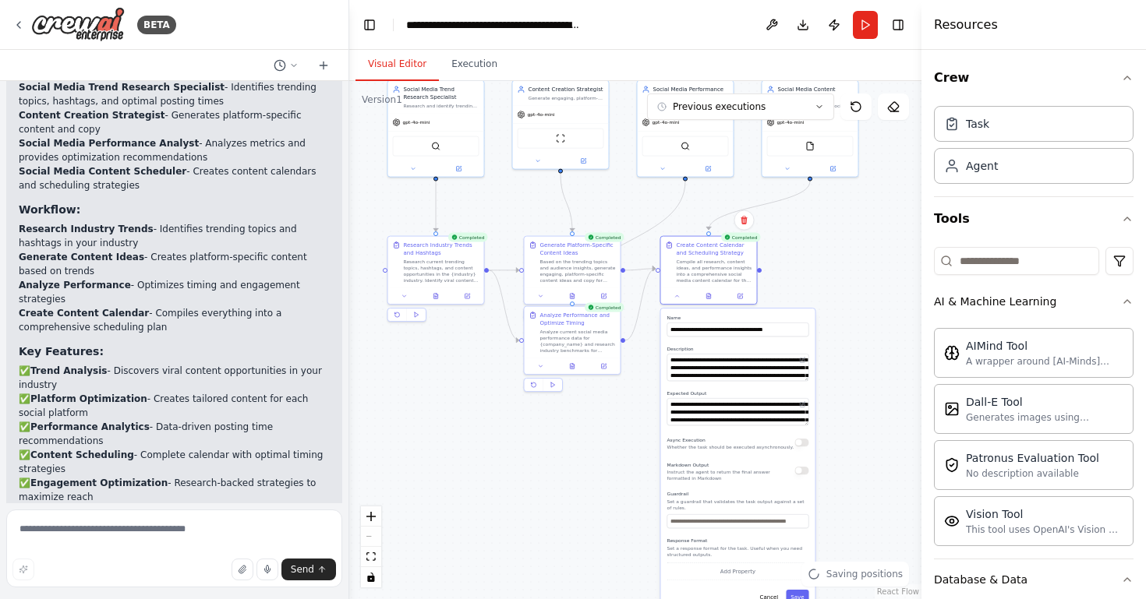
drag, startPoint x: 882, startPoint y: 433, endPoint x: 832, endPoint y: 322, distance: 122.1
click at [832, 322] on div ".deletable-edge-delete-btn { width: 20px; height: 20px; border: 0px solid #ffff…" at bounding box center [635, 340] width 572 height 518
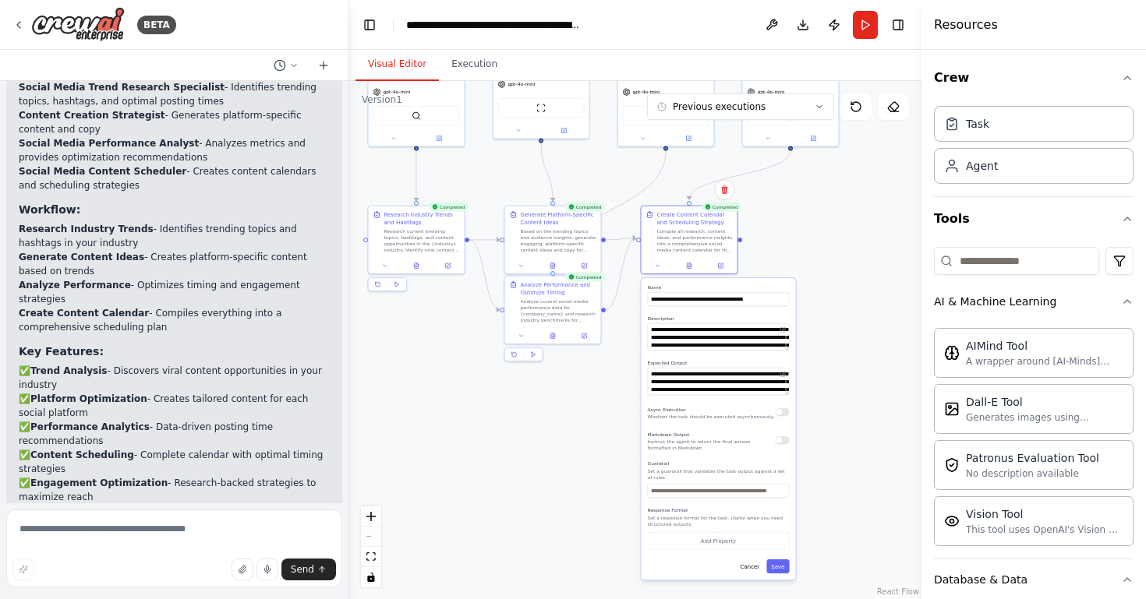
drag, startPoint x: 834, startPoint y: 559, endPoint x: 816, endPoint y: 530, distance: 34.0
click at [816, 529] on div ".deletable-edge-delete-btn { width: 20px; height: 20px; border: 0px solid #ffff…" at bounding box center [635, 340] width 572 height 518
click at [482, 71] on button "Execution" at bounding box center [474, 64] width 71 height 33
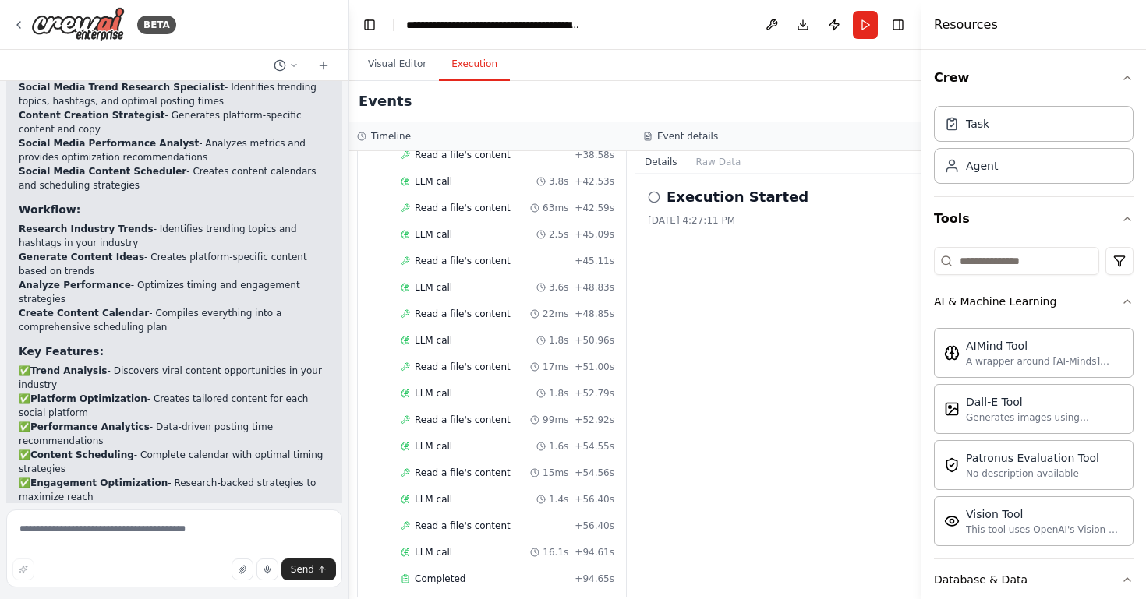
click at [786, 215] on div "9/30/2025, 4:27:11 PM" at bounding box center [778, 220] width 261 height 12
click at [652, 195] on icon at bounding box center [654, 197] width 12 height 12
click at [673, 195] on h2 "Execution Started" at bounding box center [737, 197] width 142 height 22
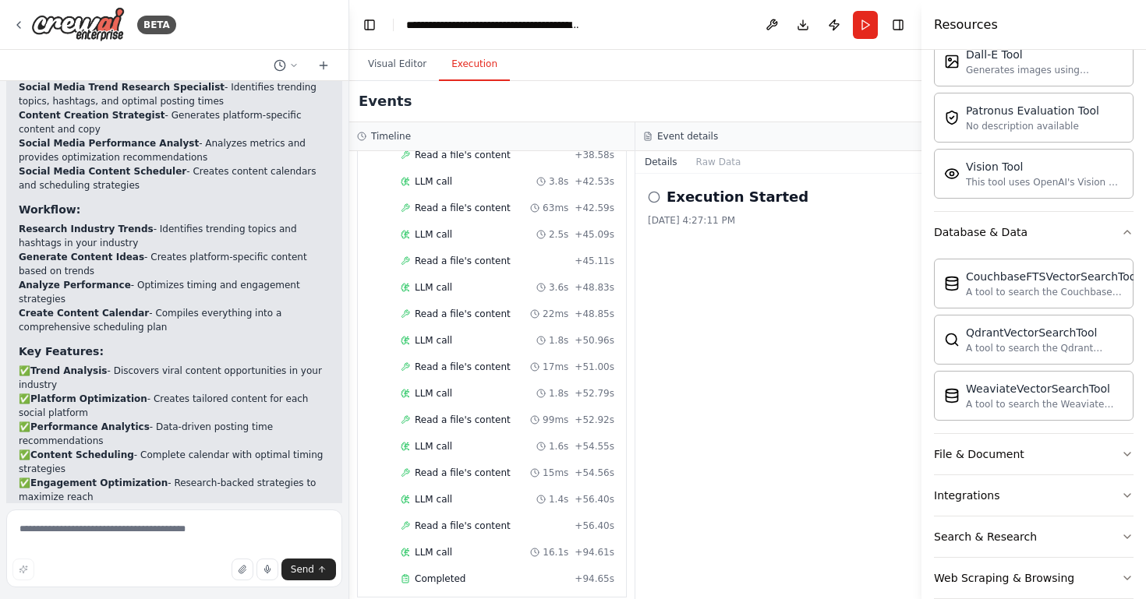
scroll to position [373, 0]
